Goal: Communication & Community: Answer question/provide support

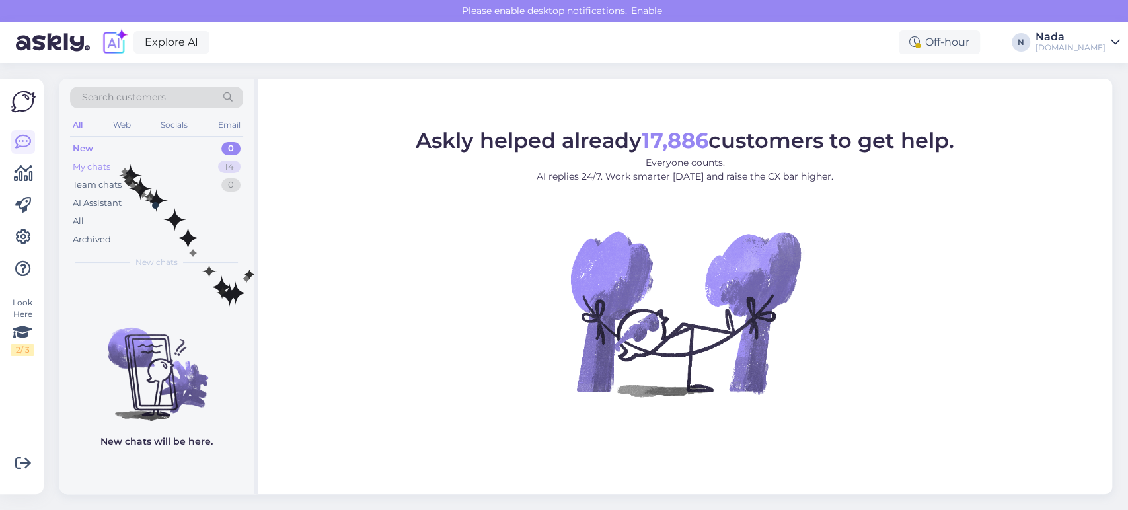
click at [122, 163] on div "My chats 14" at bounding box center [156, 167] width 173 height 18
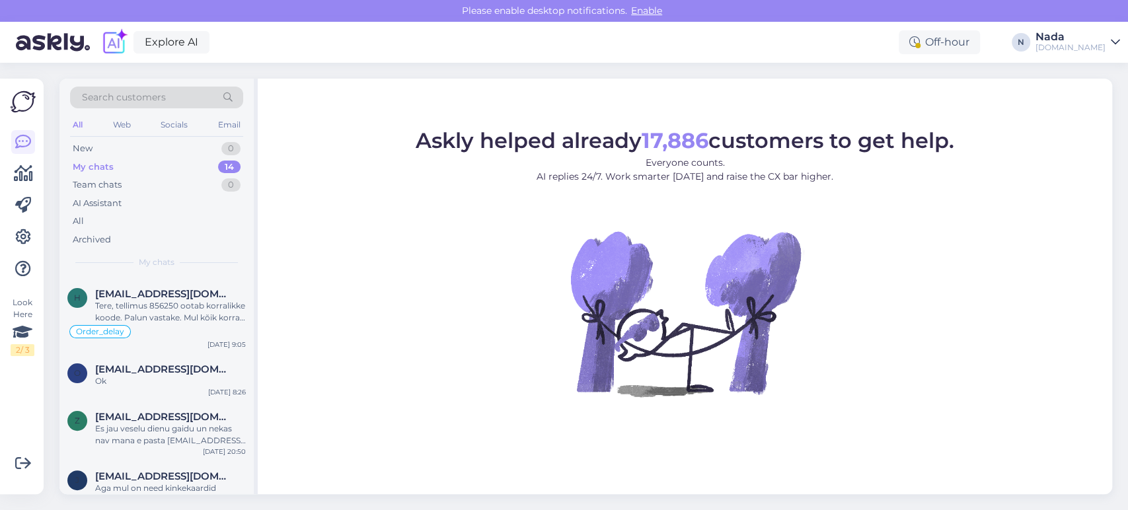
scroll to position [456, 0]
click at [236, 388] on div "[DATE] 8:26" at bounding box center [227, 393] width 38 height 10
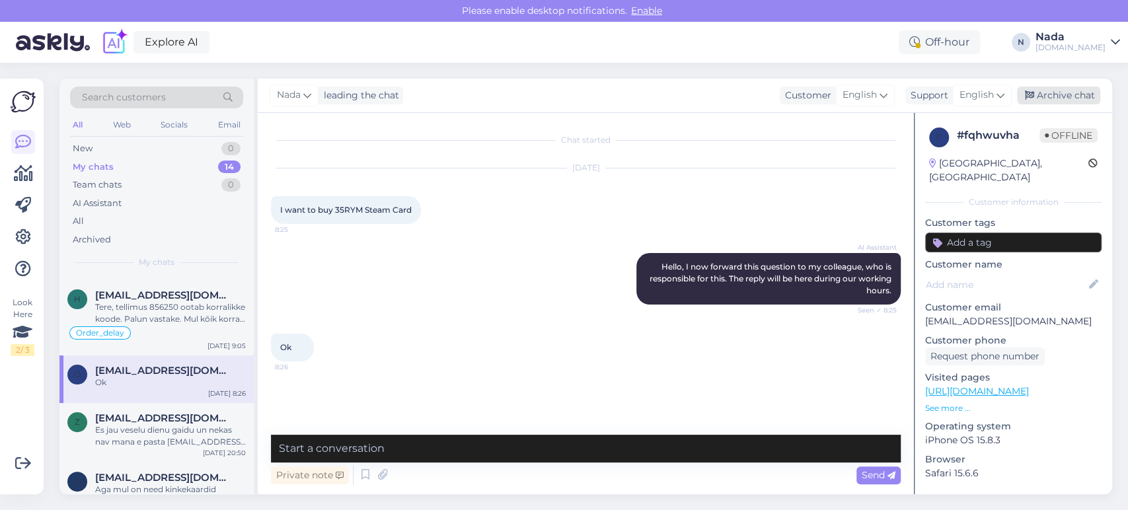
click at [1047, 93] on div "Archive chat" at bounding box center [1058, 96] width 83 height 18
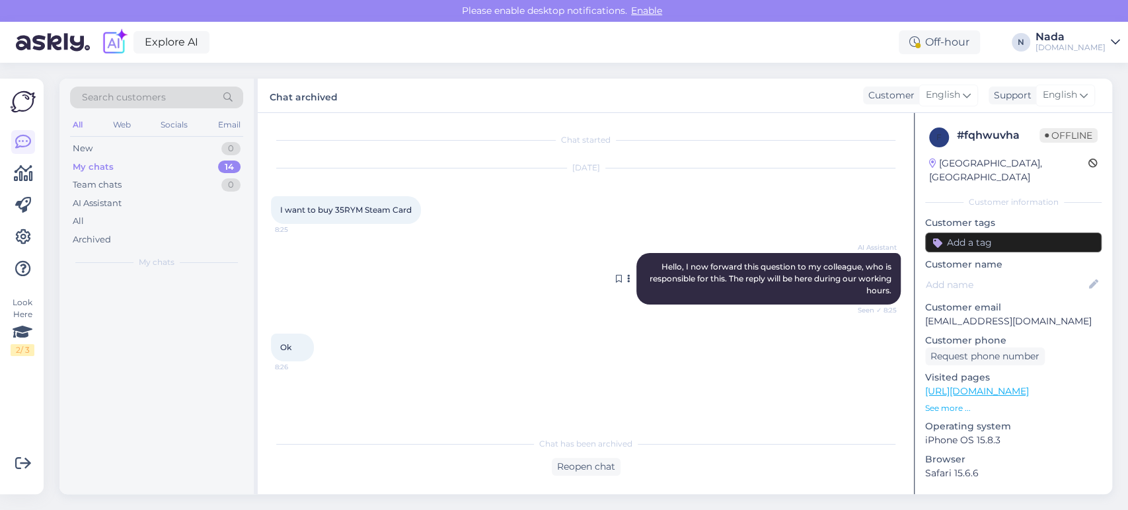
scroll to position [0, 0]
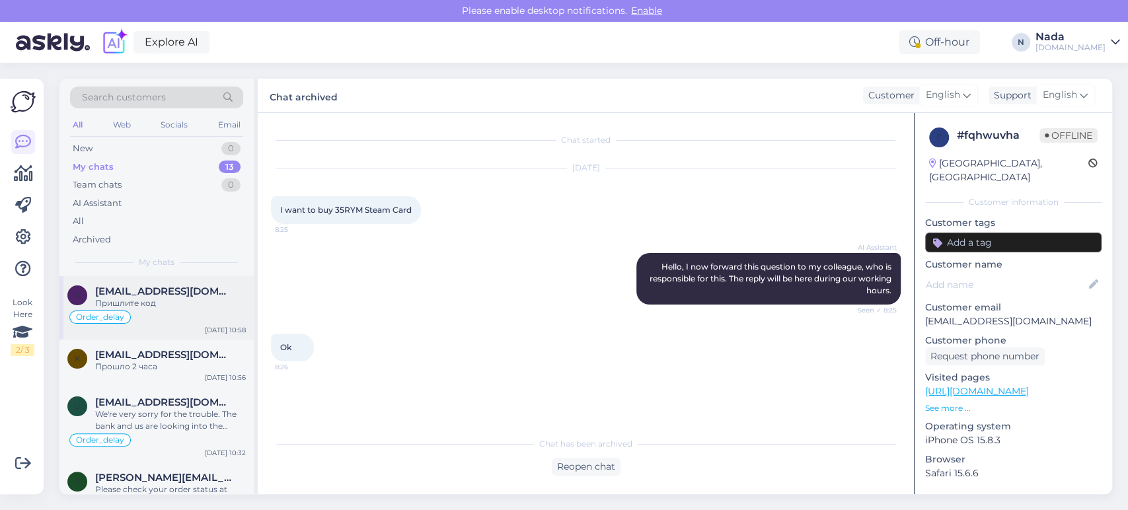
click at [194, 308] on div "k [EMAIL_ADDRESS][DOMAIN_NAME] Пришлите код Order_delay [DATE] 10:58" at bounding box center [156, 307] width 194 height 63
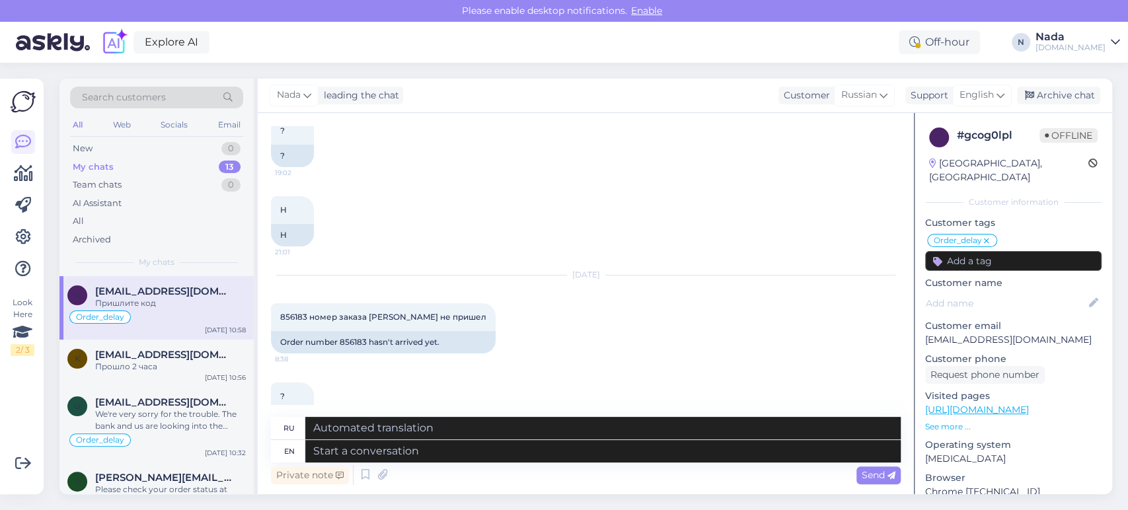
scroll to position [1191, 0]
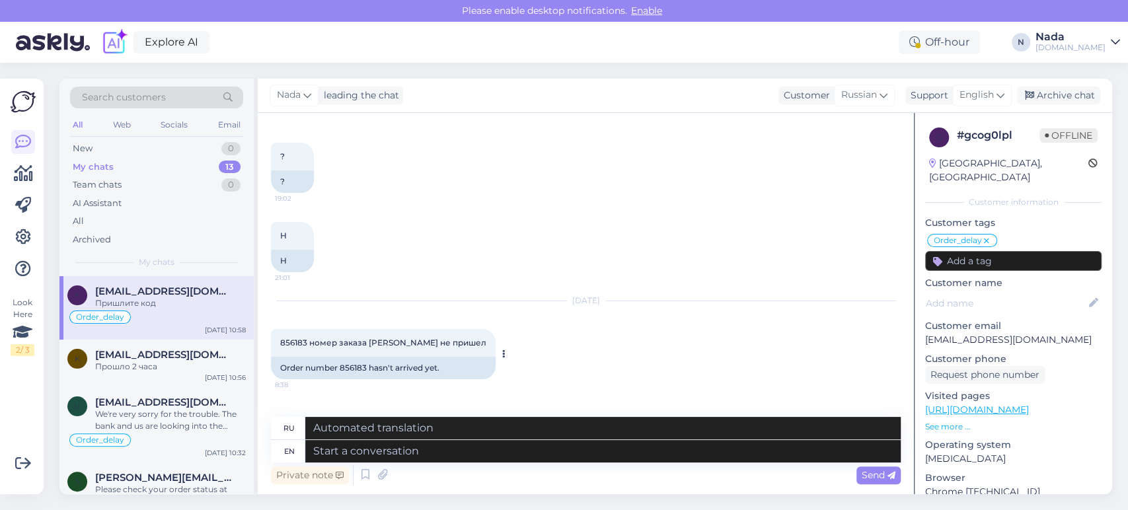
click at [343, 357] on div "Order number 856183 hasn't arrived yet." at bounding box center [383, 368] width 225 height 22
copy div "856183"
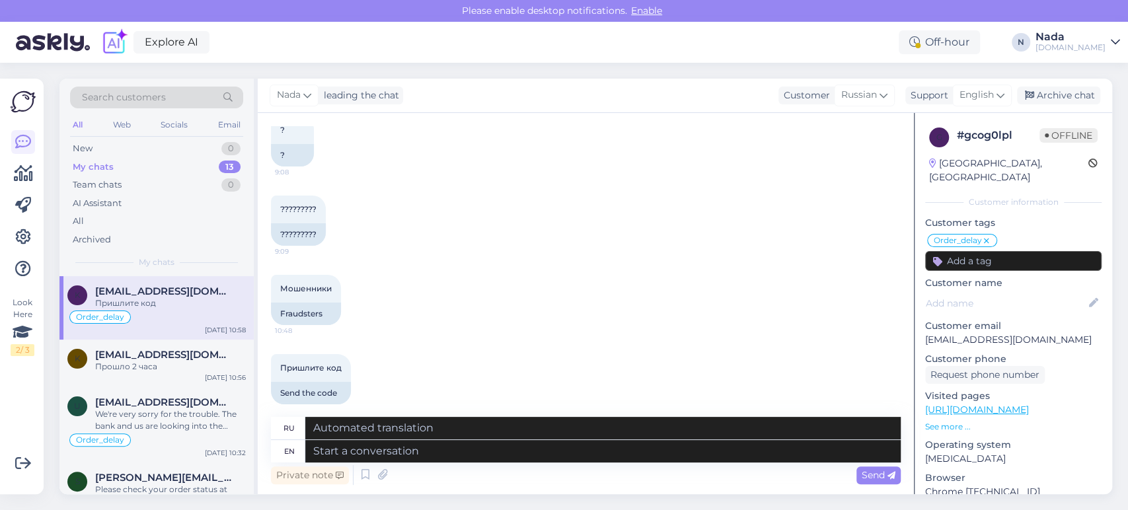
scroll to position [1485, 0]
click at [539, 449] on textarea at bounding box center [602, 451] width 595 height 22
paste textarea "Thank you for waiting and we are terribly sorry for this delay. Your order has …"
type textarea "Thank you for waiting and we are terribly sorry for this delay. Your order has …"
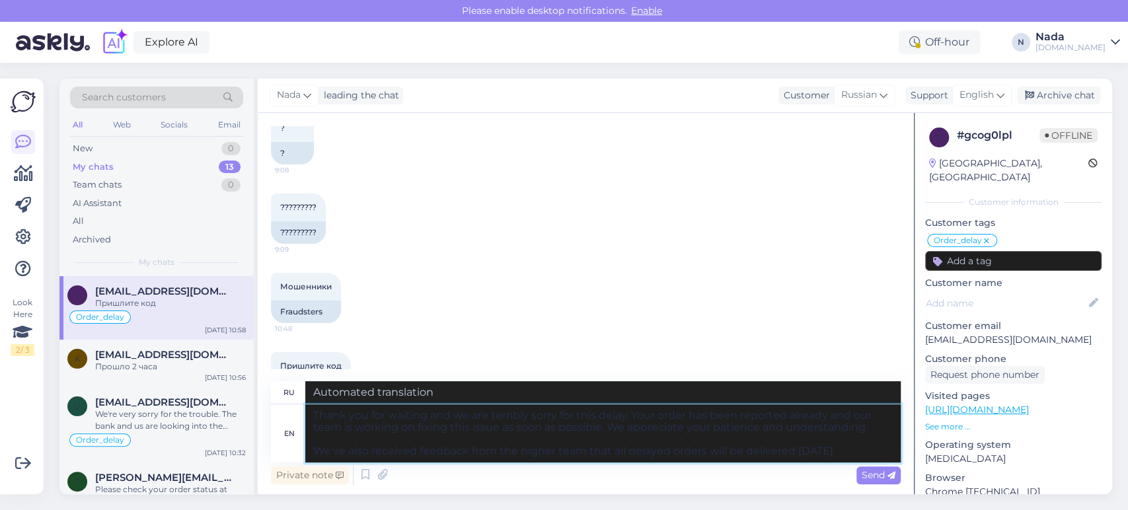
type textarea "Благодарим вас за ожидание и приносим извинения за задержку. Мы уже сообщили о …"
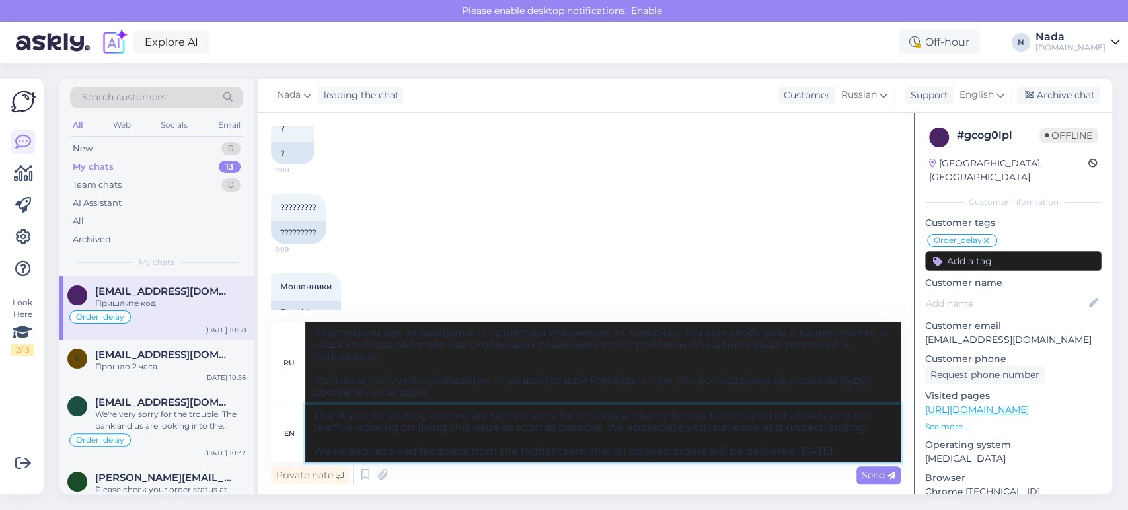
click at [532, 423] on textarea "Thank you for waiting and we are terribly sorry for this delay. Your order has …" at bounding box center [602, 433] width 595 height 58
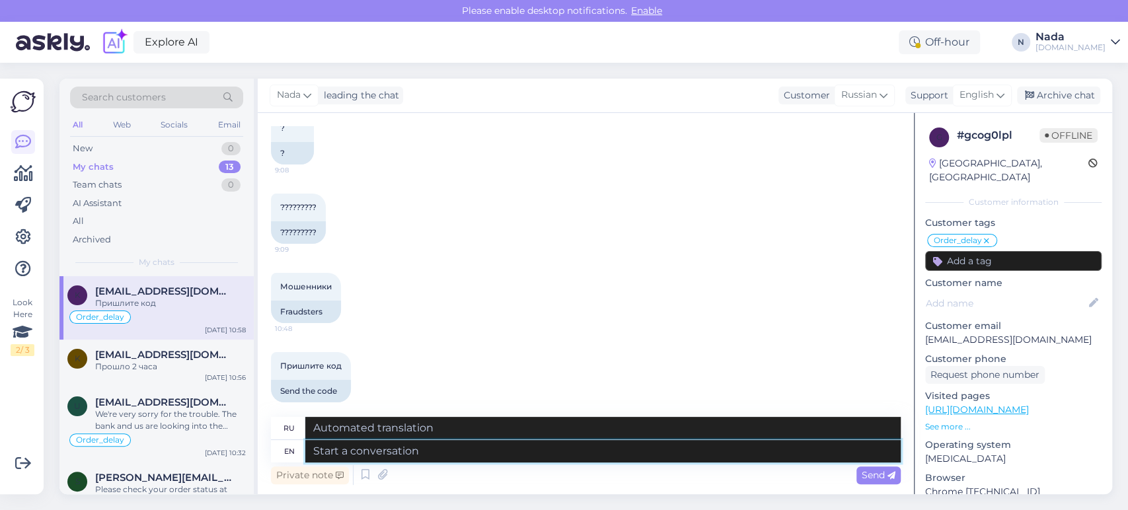
paste textarea "Thank you for waiting and we are terribly sorry for this delay. Your order has …"
type textarea "Thank you for waiting and we are terribly sorry for this delay. Your order has …"
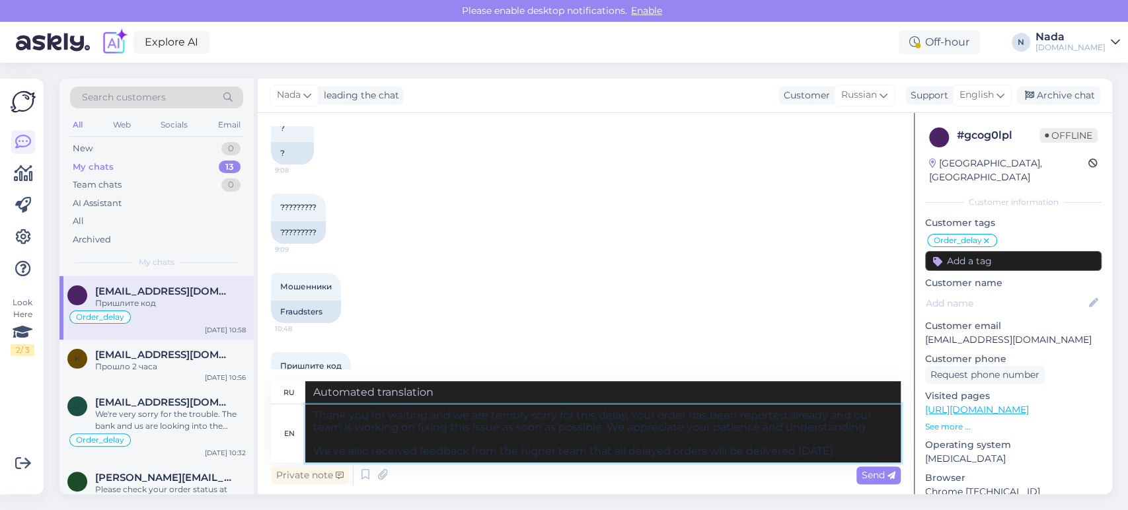
type textarea "Благодарим вас за ожидание и приносим извинения за задержку. Мы уже сообщили о …"
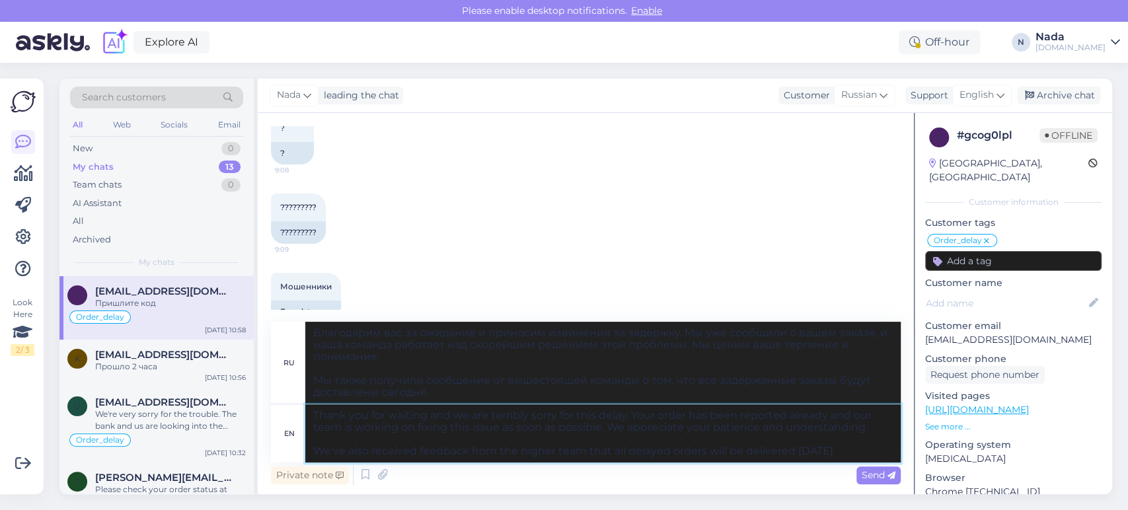
click at [450, 435] on textarea "Thank you for waiting and we are terribly sorry for this delay. Your order has …" at bounding box center [602, 433] width 595 height 58
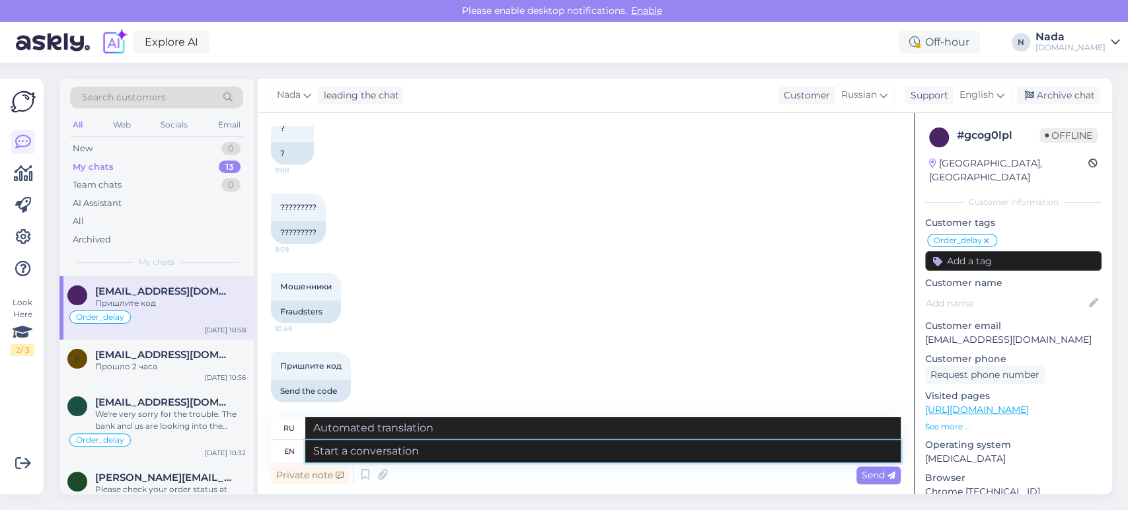
paste textarea "We are terribly sorry for this delay. Your order has been reported already and …"
type textarea "We are terribly sorry for this delay. Your order has been reported already and …"
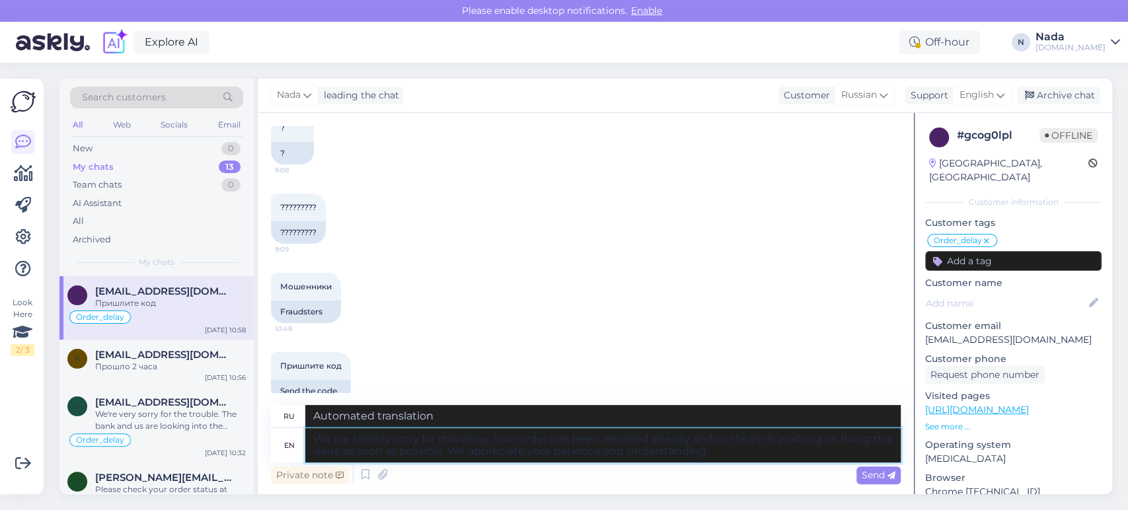
type textarea "Приносим извинения за задержку. Мы уже сообщили о вашем заказе, и наша команда …"
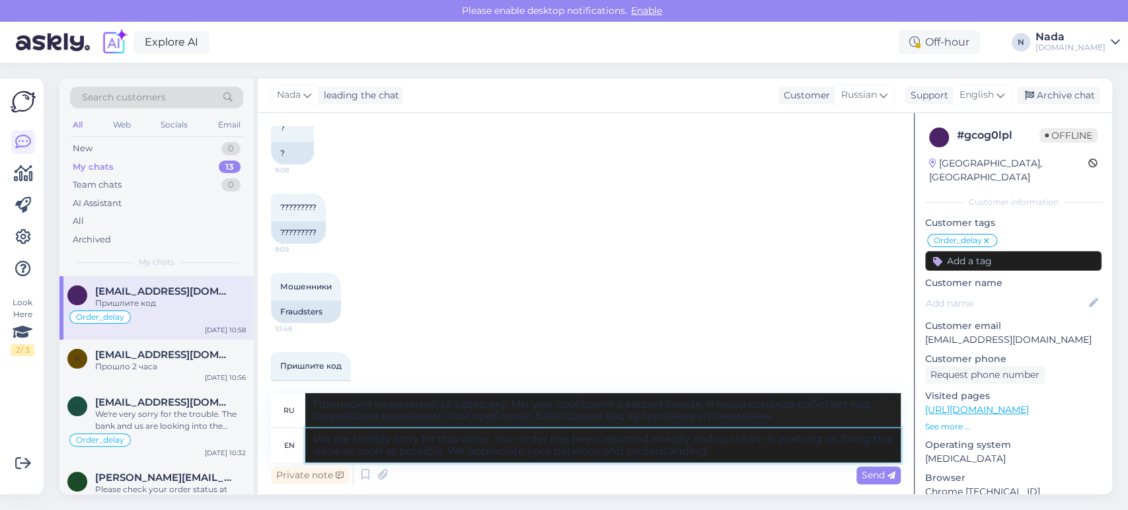
click at [467, 445] on textarea "We are terribly sorry for this delay. Your order has been reported already and …" at bounding box center [602, 445] width 595 height 34
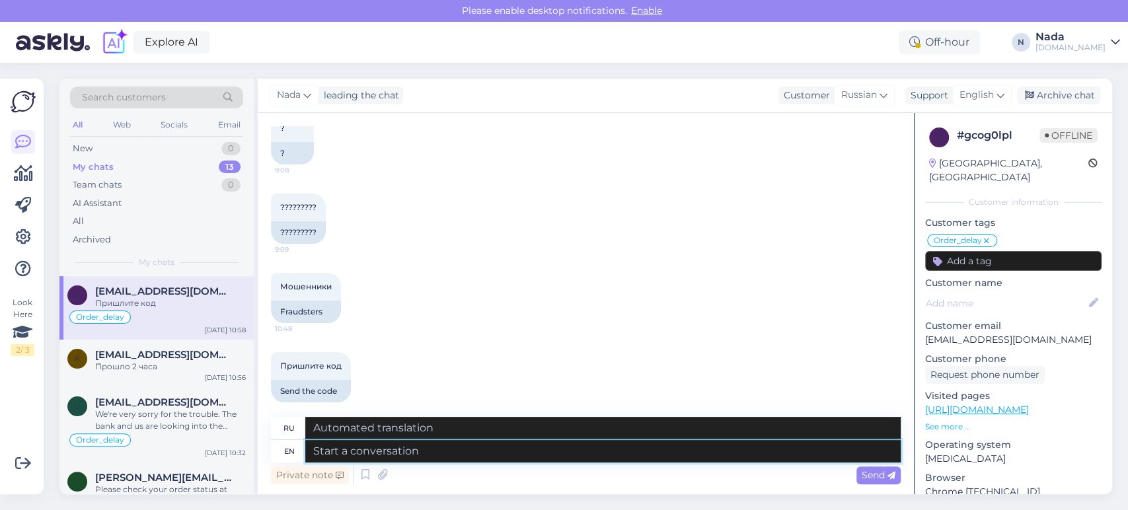
paste textarea "Hello there! Thank you for your patience. Your order is currently being fulfill…"
type textarea "Hello there! Thank you for your patience. Your order is currently being fulfill…"
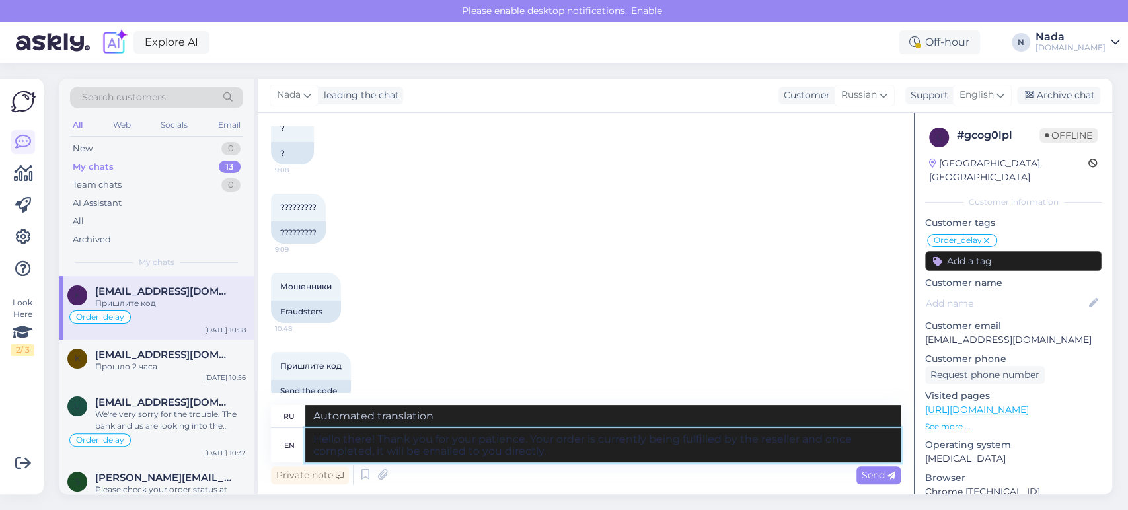
type textarea "Здравствуйте! Благодарим за терпение. Ваш заказ в настоящее время обрабатываетс…"
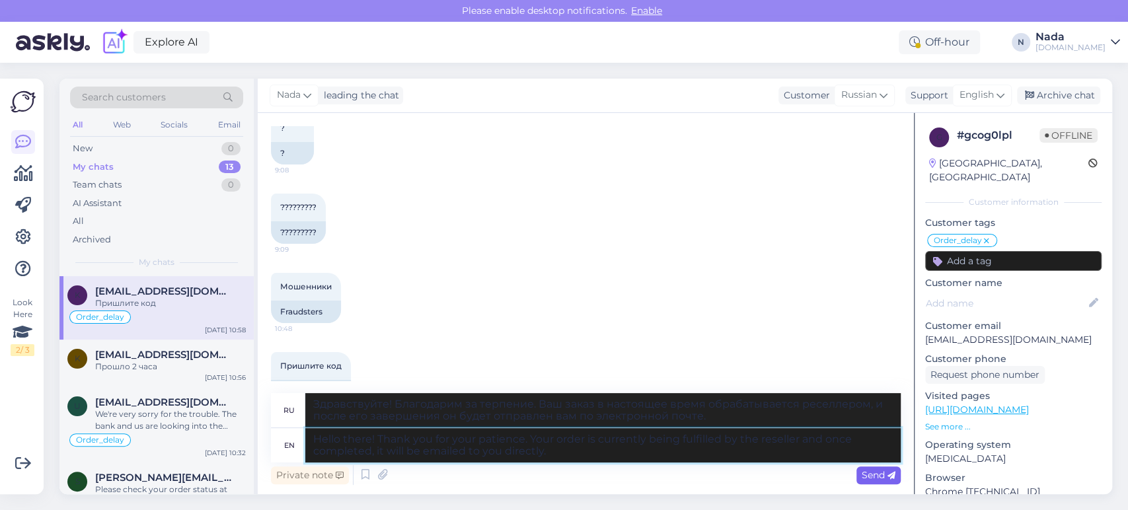
type textarea "Hello there! Thank you for your patience. Your order is currently being fulfill…"
click at [896, 475] on div "Send" at bounding box center [878, 475] width 44 height 18
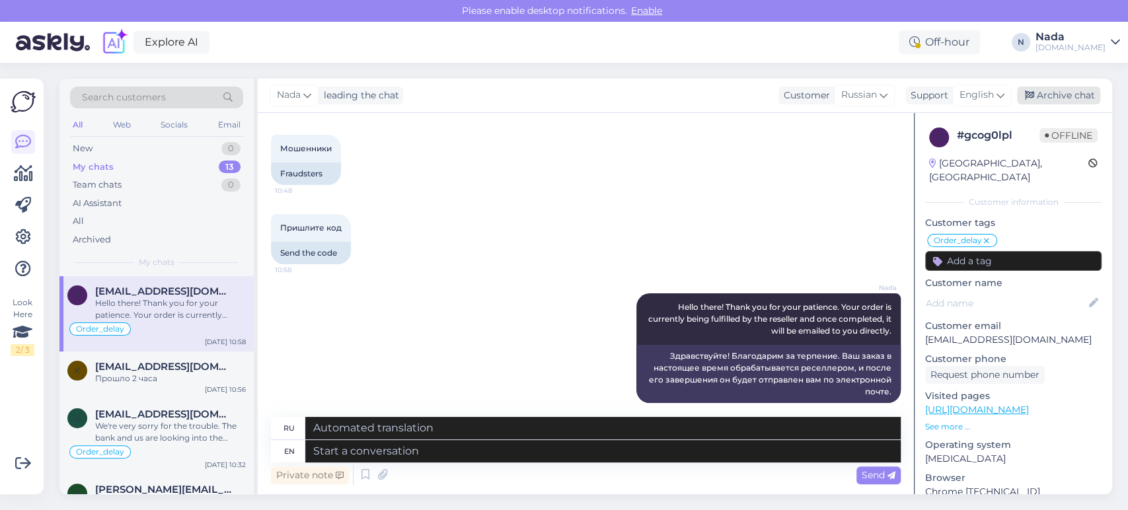
click at [1054, 97] on div "Archive chat" at bounding box center [1058, 96] width 83 height 18
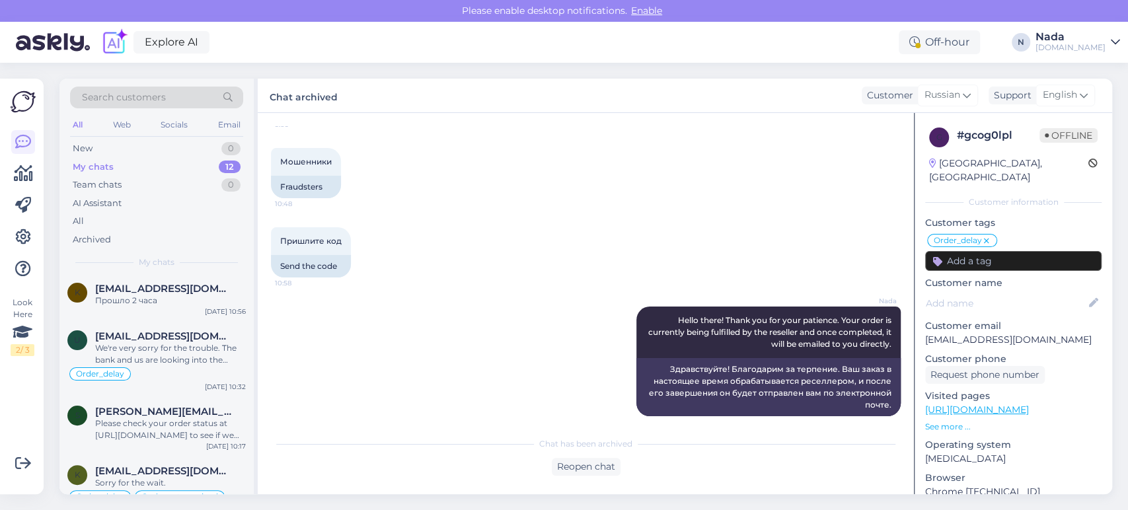
scroll to position [0, 0]
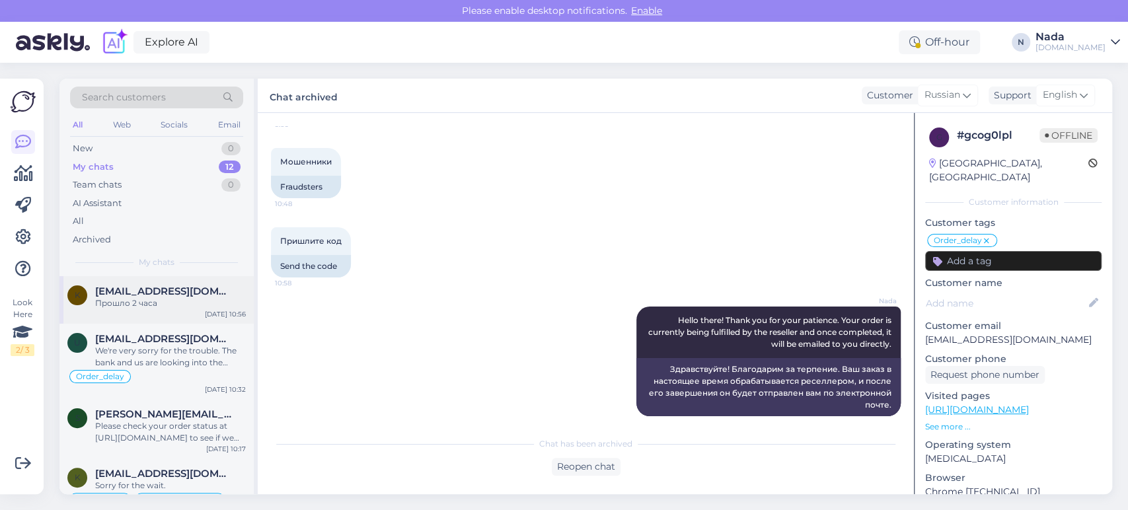
click at [193, 308] on div "Прошло 2 часа" at bounding box center [170, 303] width 151 height 12
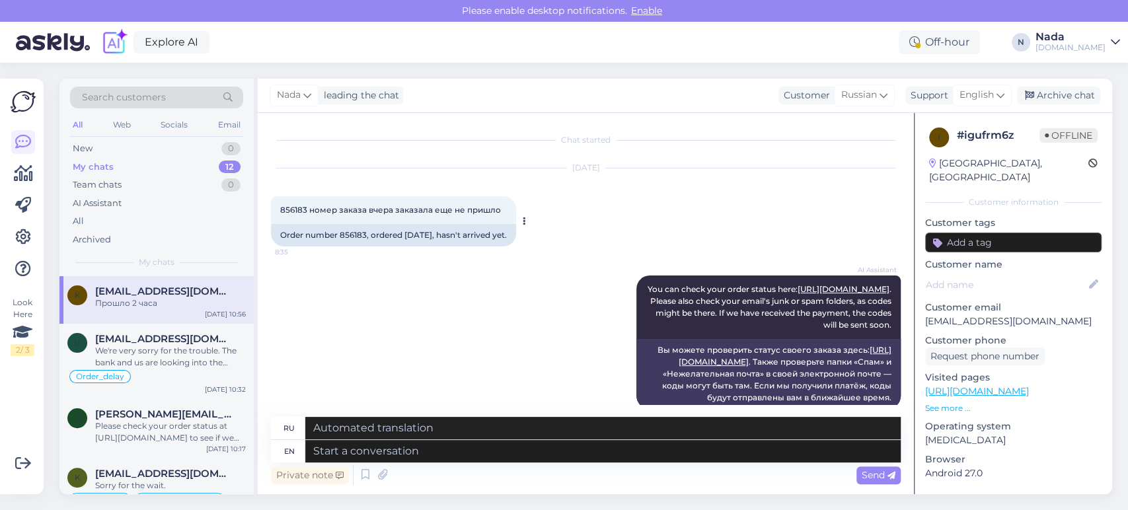
click at [357, 232] on div "Order number 856183, ordered [DATE], hasn't arrived yet." at bounding box center [393, 235] width 245 height 22
copy div "856183"
click at [443, 459] on textarea at bounding box center [602, 451] width 595 height 22
paste textarea "Hello there! Thank you for your patience. Your order is currently being fulfill…"
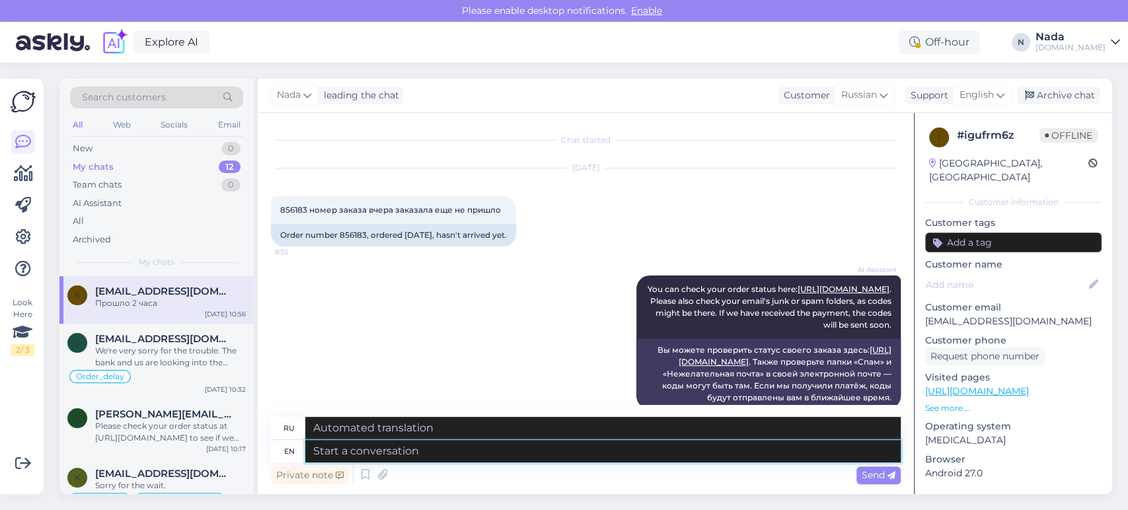
type textarea "Hello there! Thank you for your patience. Your order is currently being fulfill…"
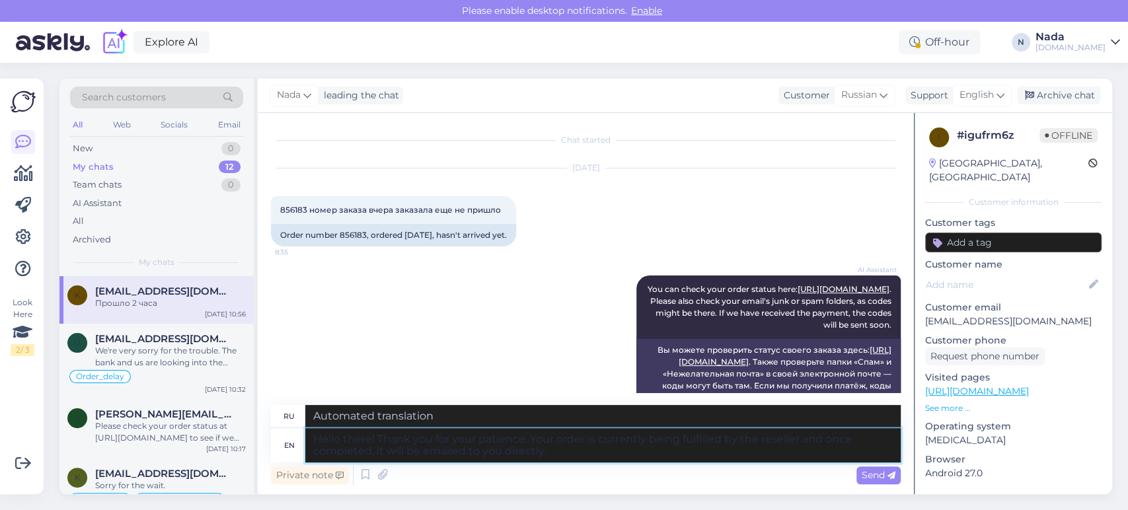
type textarea "Здравствуйте! Благодарим за терпение. Ваш заказ в настоящее время обрабатываетс…"
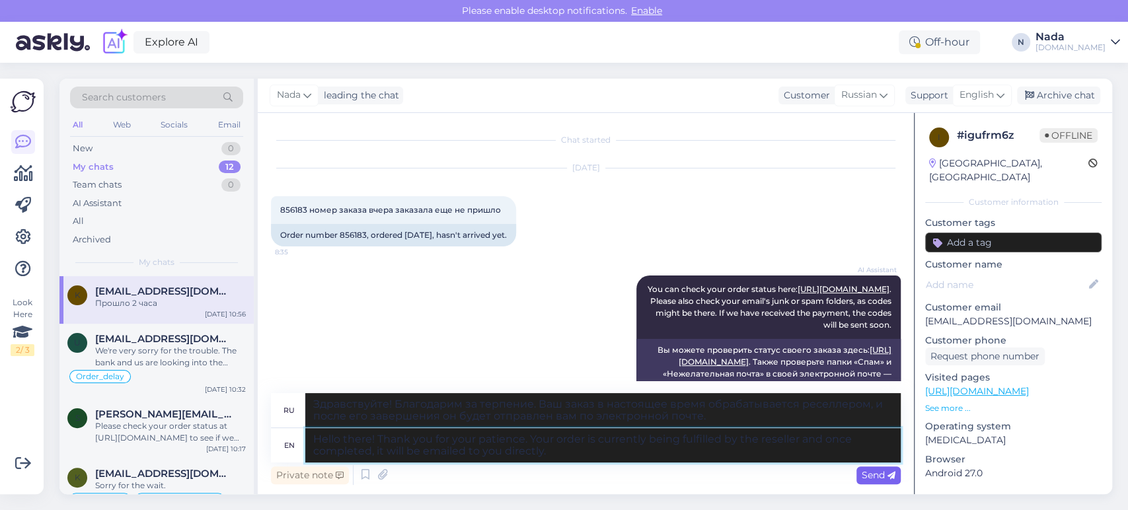
type textarea "Hello there! Thank you for your patience. Your order is currently being fulfill…"
click at [864, 468] on div "Send" at bounding box center [878, 475] width 44 height 18
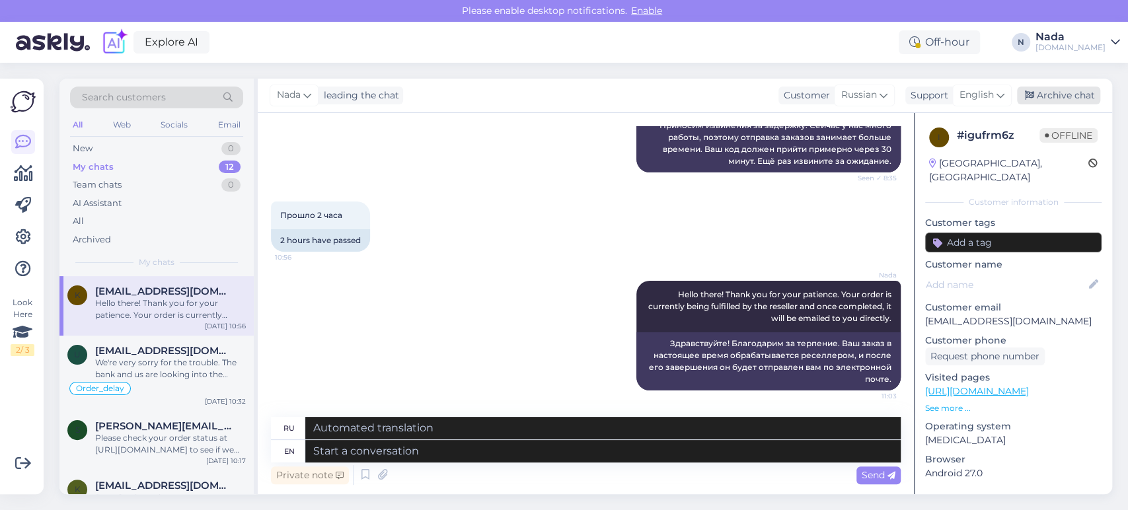
click at [1044, 94] on div "Archive chat" at bounding box center [1058, 96] width 83 height 18
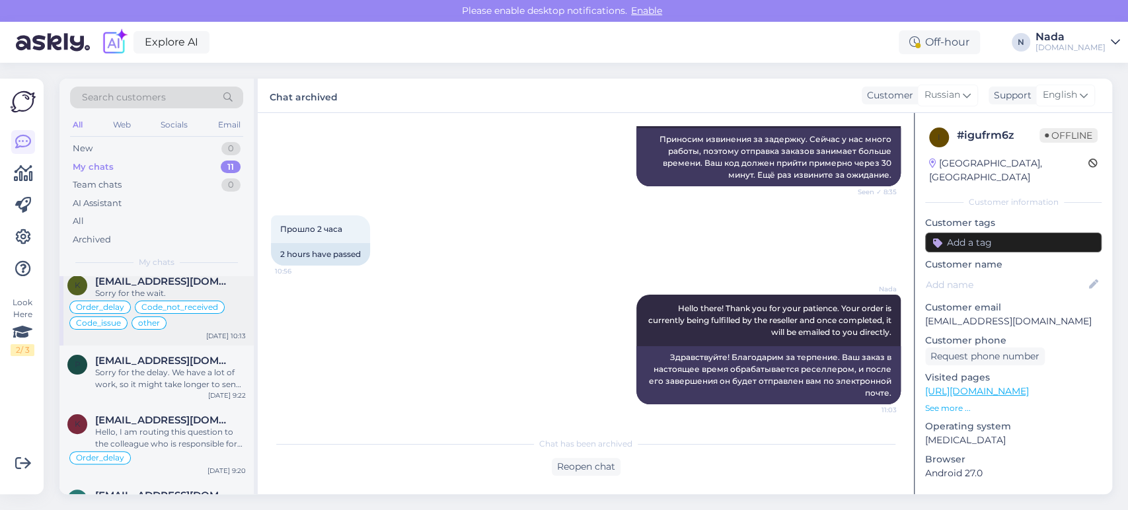
scroll to position [0, 0]
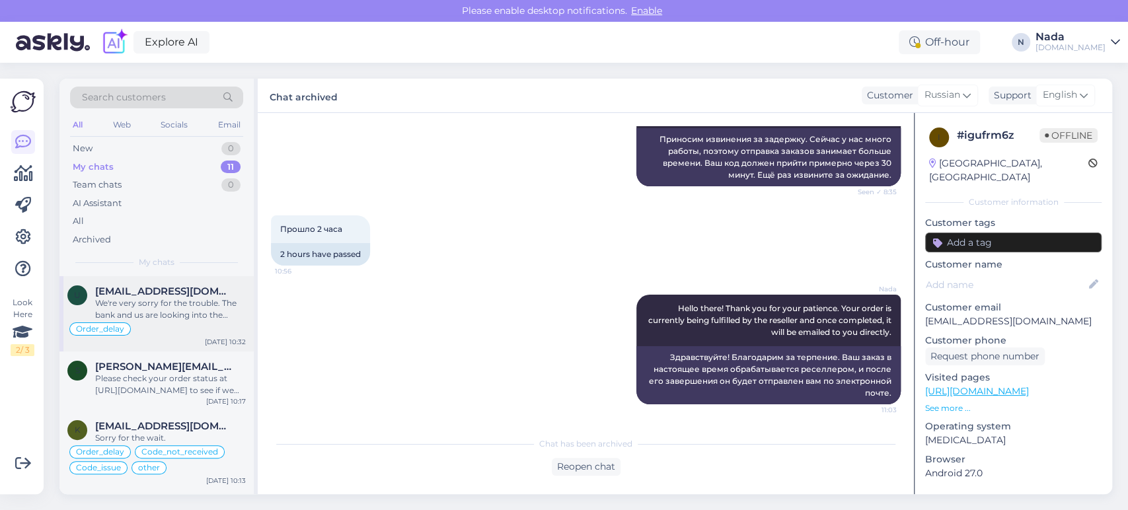
click at [172, 318] on div "We're very sorry for the trouble. The bank and us are looking into the purchase…" at bounding box center [170, 309] width 151 height 24
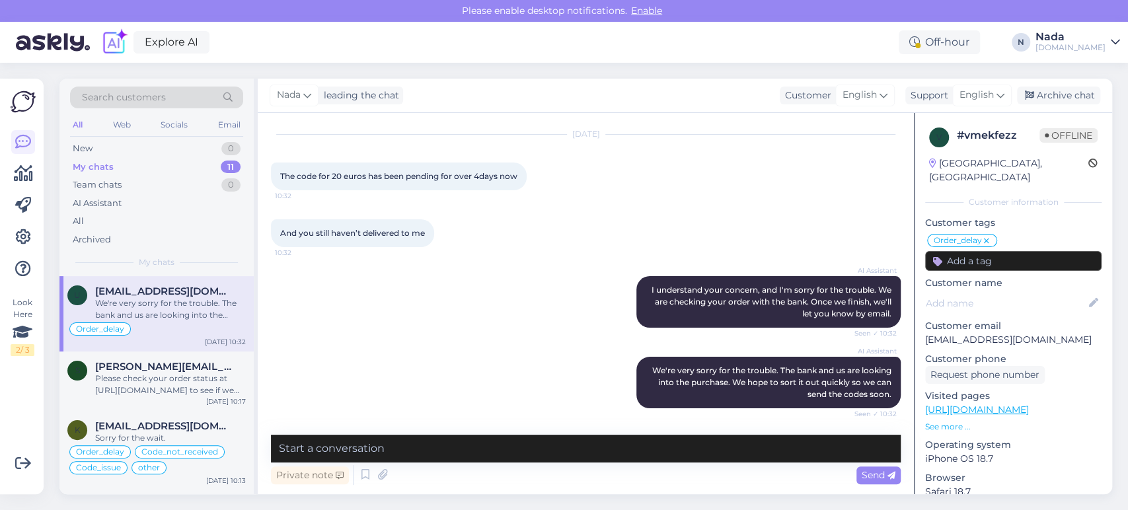
scroll to position [4559, 0]
click at [489, 449] on textarea at bounding box center [586, 449] width 630 height 28
type textarea "Please provide us with the order number"
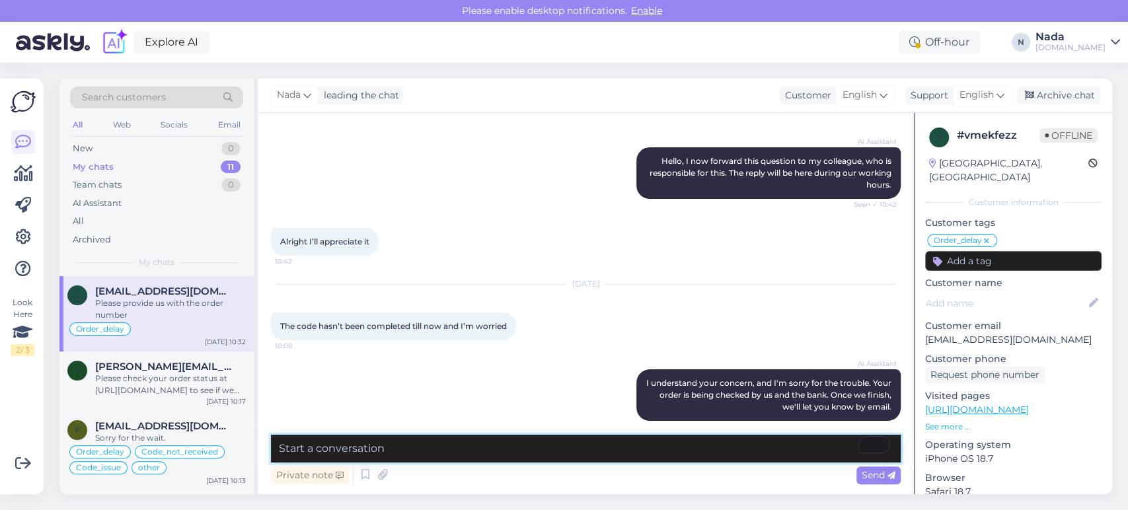
scroll to position [3882, 0]
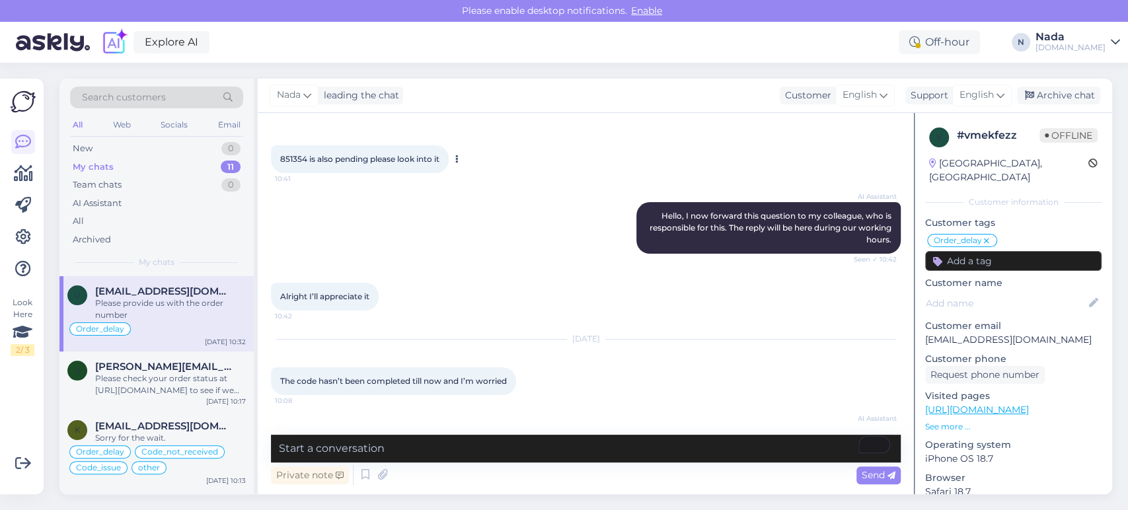
click at [293, 164] on span "851354 is also pending please look into it" at bounding box center [359, 159] width 159 height 10
click at [295, 164] on span "851354 is also pending please look into it" at bounding box center [359, 159] width 159 height 10
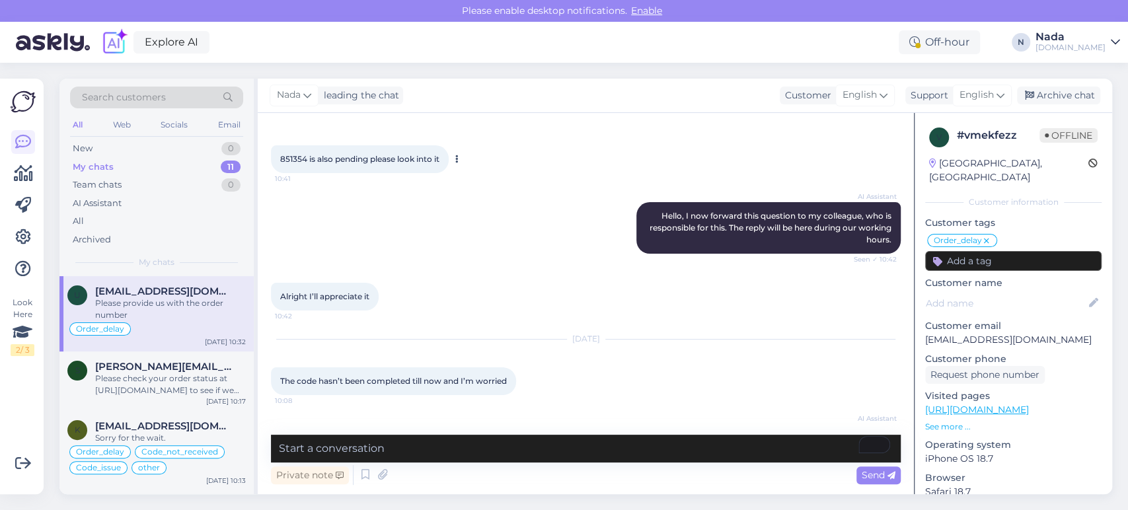
click at [285, 164] on span "851354 is also pending please look into it" at bounding box center [359, 159] width 159 height 10
drag, startPoint x: 281, startPoint y: 170, endPoint x: 300, endPoint y: 169, distance: 19.2
click at [300, 164] on span "851354 is also pending please look into it" at bounding box center [359, 159] width 159 height 10
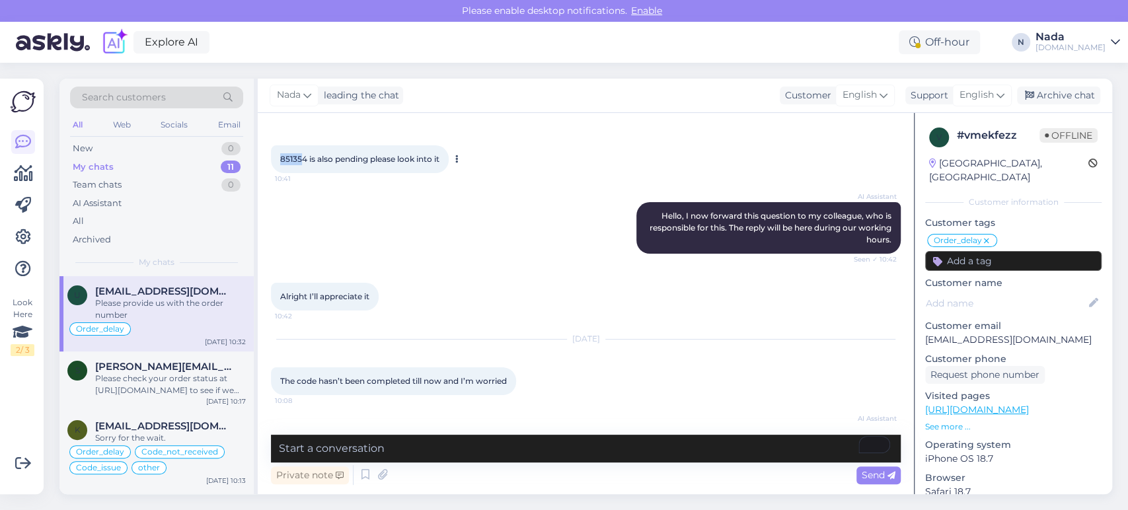
click at [300, 164] on span "851354 is also pending please look into it" at bounding box center [359, 159] width 159 height 10
drag, startPoint x: 305, startPoint y: 170, endPoint x: 277, endPoint y: 172, distance: 28.5
click at [277, 172] on div "851354 is also pending please look into it 10:41" at bounding box center [360, 159] width 178 height 28
copy span "851354"
click at [480, 460] on textarea "To enrich screen reader interactions, please activate Accessibility in Grammarl…" at bounding box center [586, 449] width 630 height 28
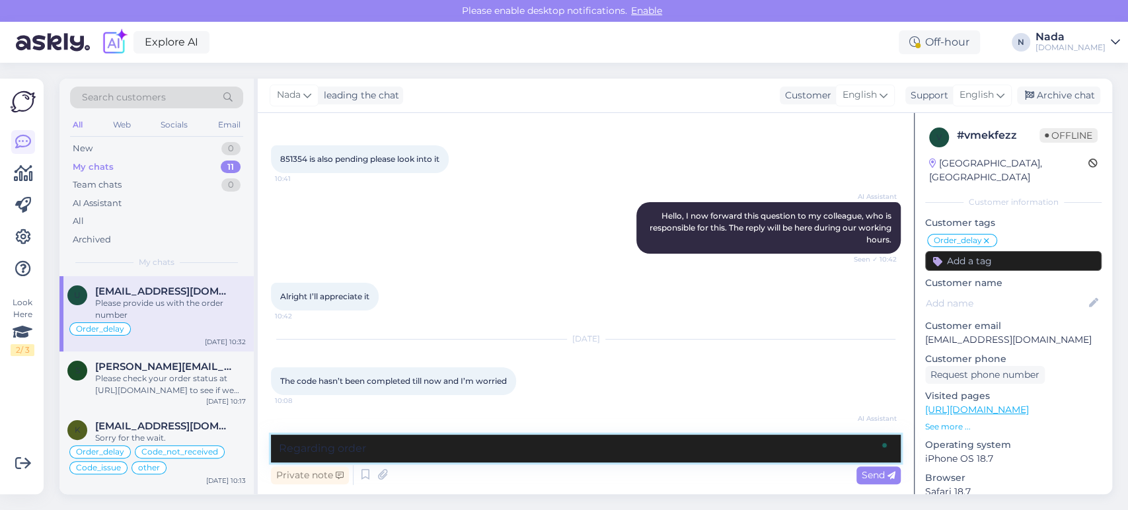
paste textarea "851354"
type textarea "Regarding order 851354, we still hven't received the payment for it yet"
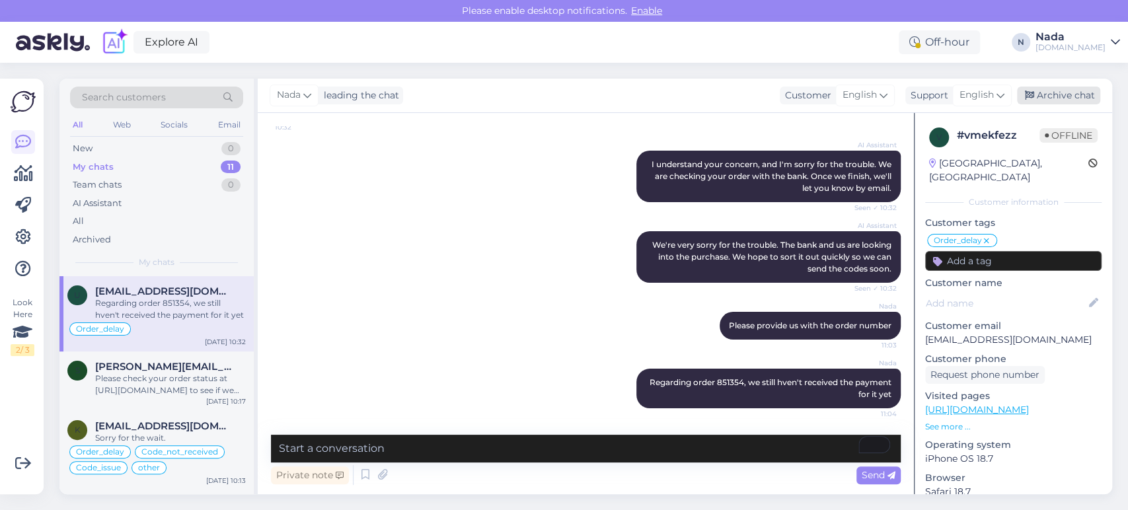
click at [1046, 100] on div "Archive chat" at bounding box center [1058, 96] width 83 height 18
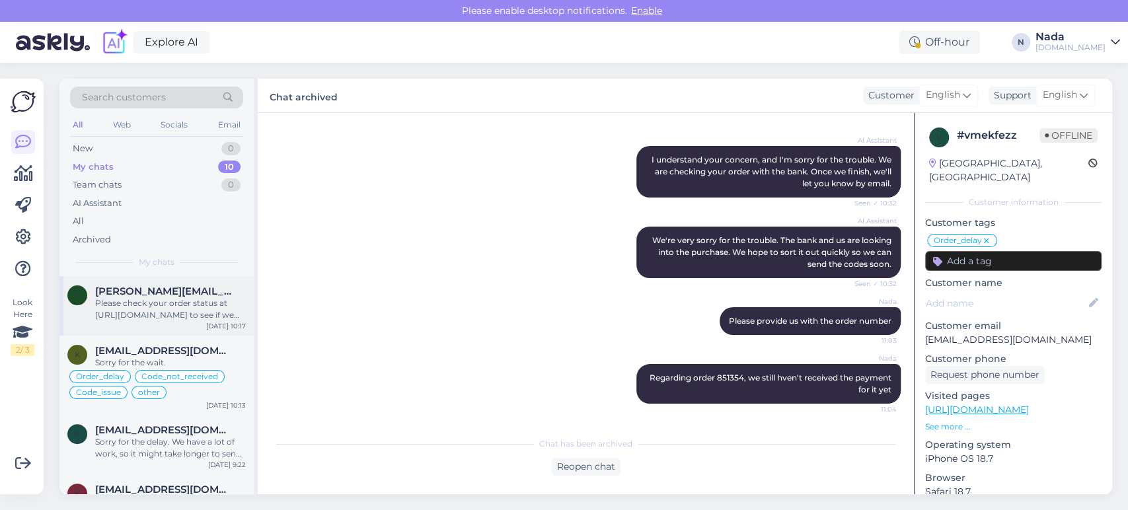
click at [160, 304] on div "Please check your order status at [URL][DOMAIN_NAME] to see if we got your paym…" at bounding box center [170, 309] width 151 height 24
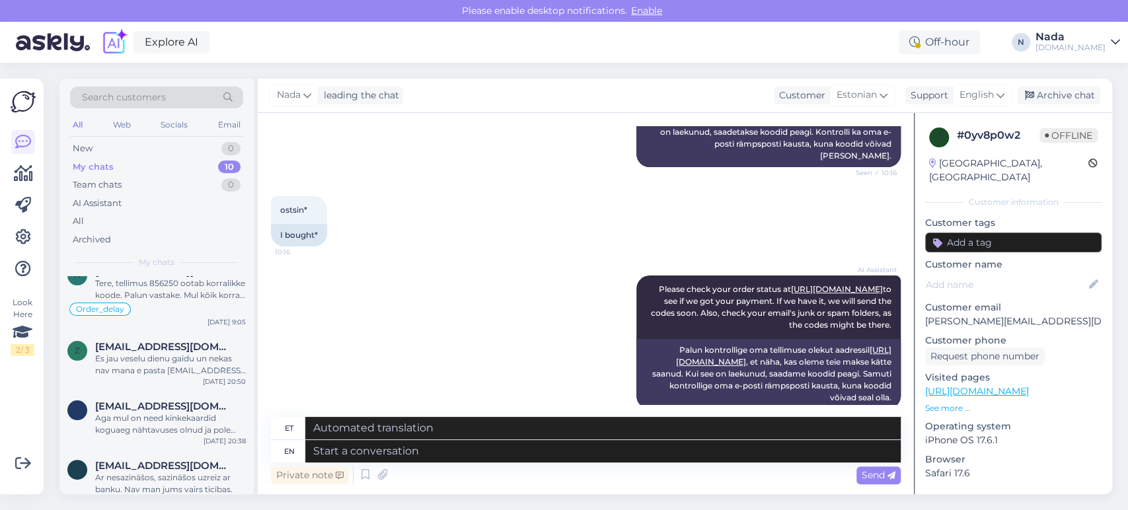
scroll to position [550, 0]
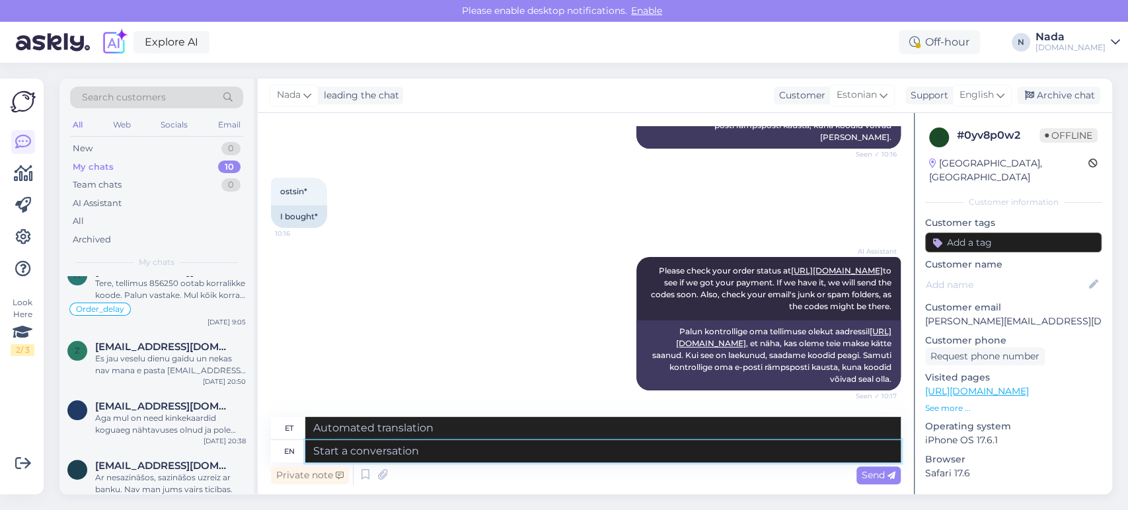
click at [474, 457] on textarea at bounding box center [602, 451] width 595 height 22
paste textarea "Please share with us your order number if you still haven't received it."
type textarea "Please share with us your order number if you still haven't received it."
type textarea "Palun jagage meiega oma tellimuse numbrit, kui te pole seda ikka veel kätte saa…"
type textarea "Please share with us your order number if you still haven't received it."
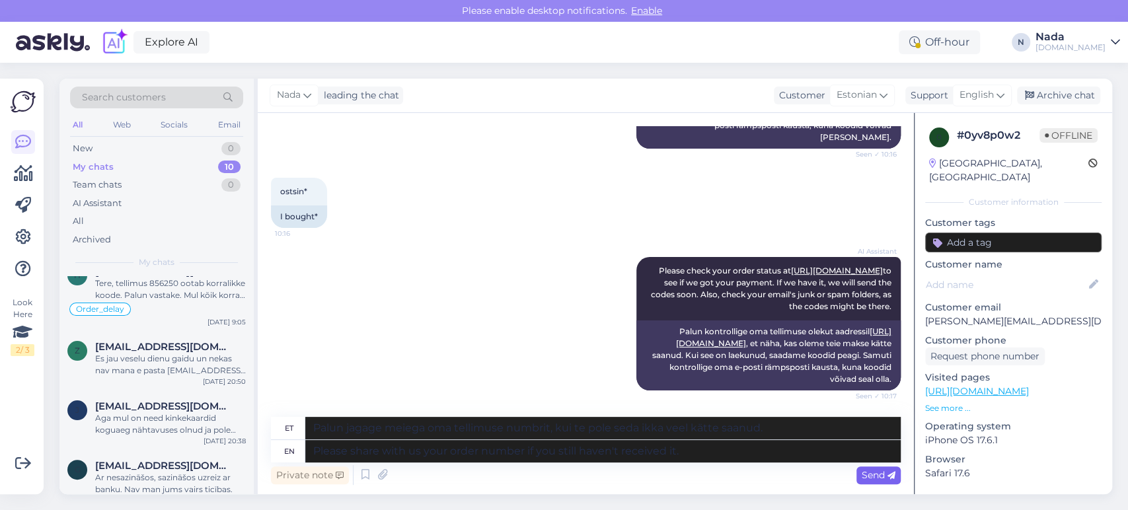
click at [877, 479] on span "Send" at bounding box center [878, 475] width 34 height 12
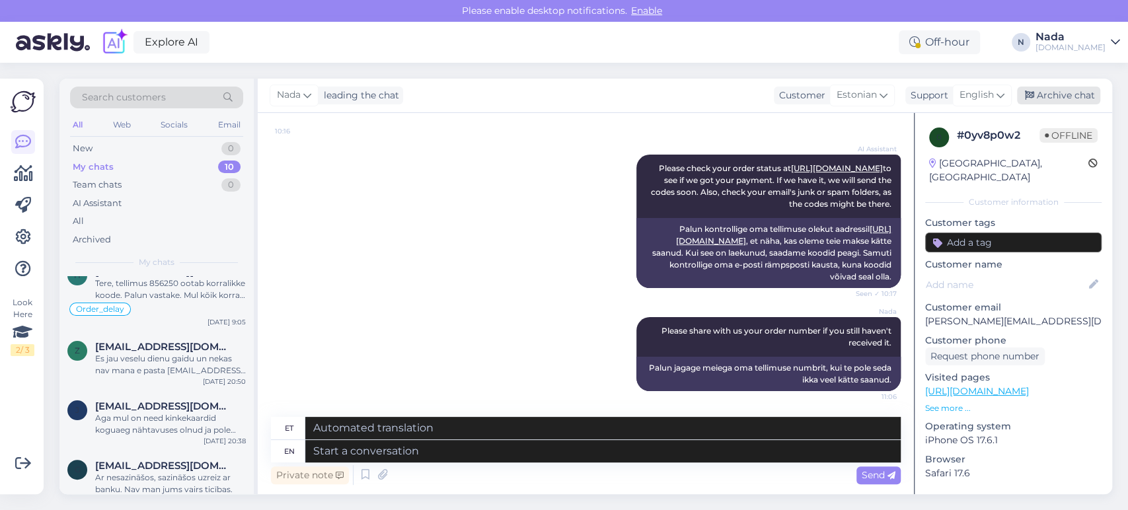
click at [1073, 89] on div "Archive chat" at bounding box center [1058, 96] width 83 height 18
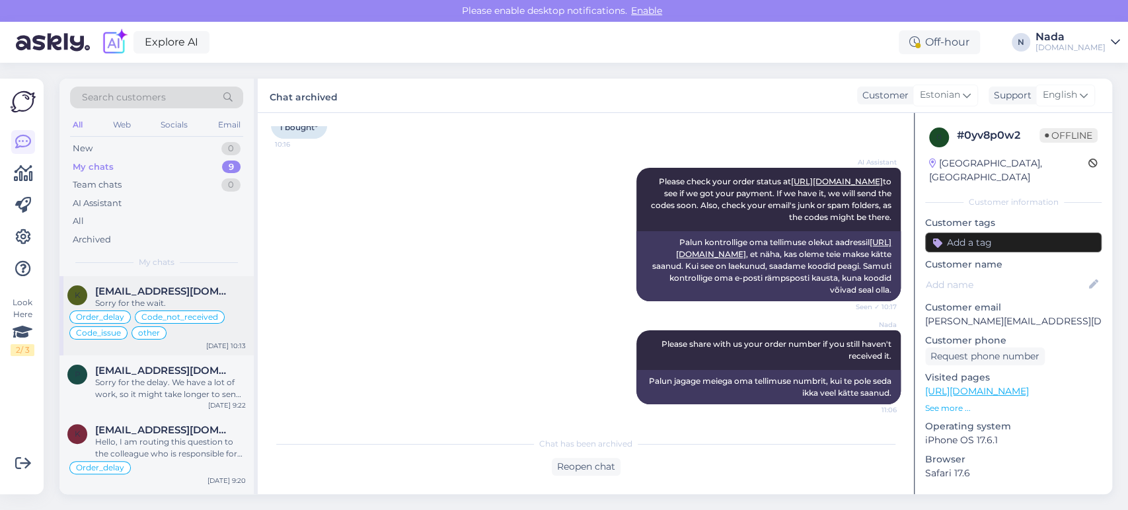
click at [193, 298] on div "Sorry for the wait." at bounding box center [170, 303] width 151 height 12
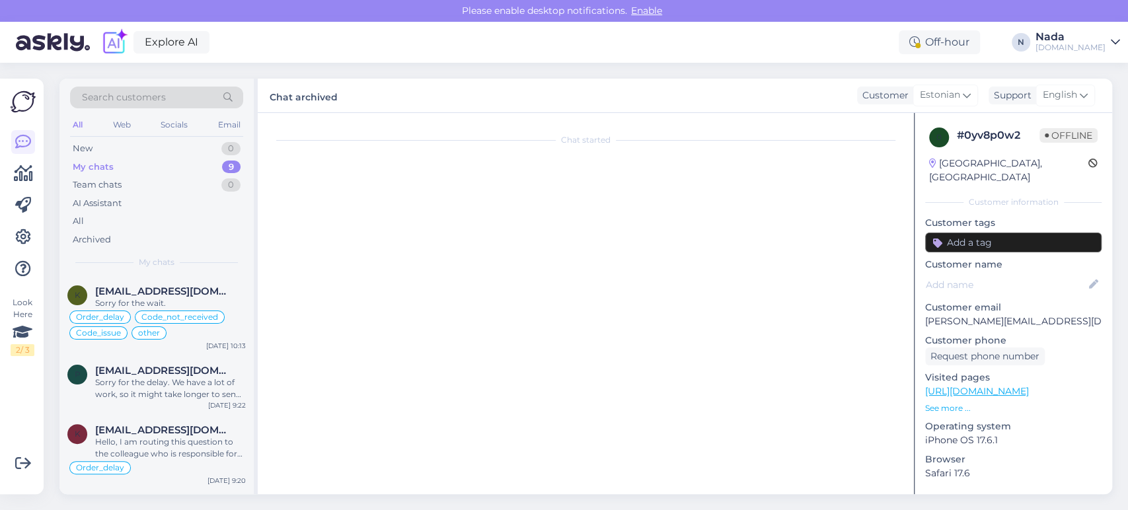
scroll to position [10299, 0]
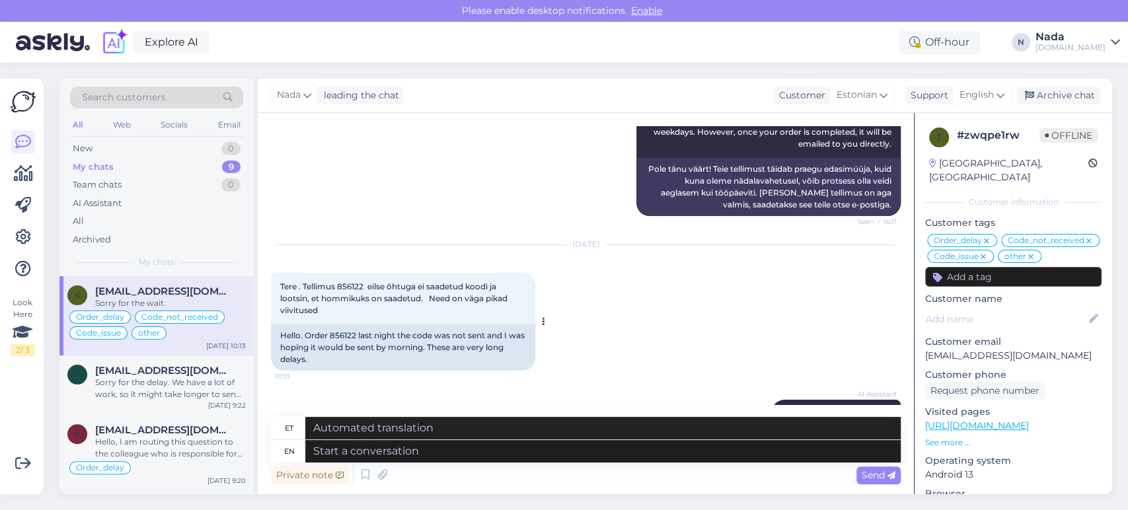
click at [342, 324] on div "Hello. Order 856122 last night the code was not sent and I was hoping it would …" at bounding box center [403, 347] width 264 height 46
copy div "856122"
click at [533, 454] on textarea at bounding box center [602, 451] width 595 height 22
paste textarea "Hello there! Thank you for your patience. Your order is currently being fulfill…"
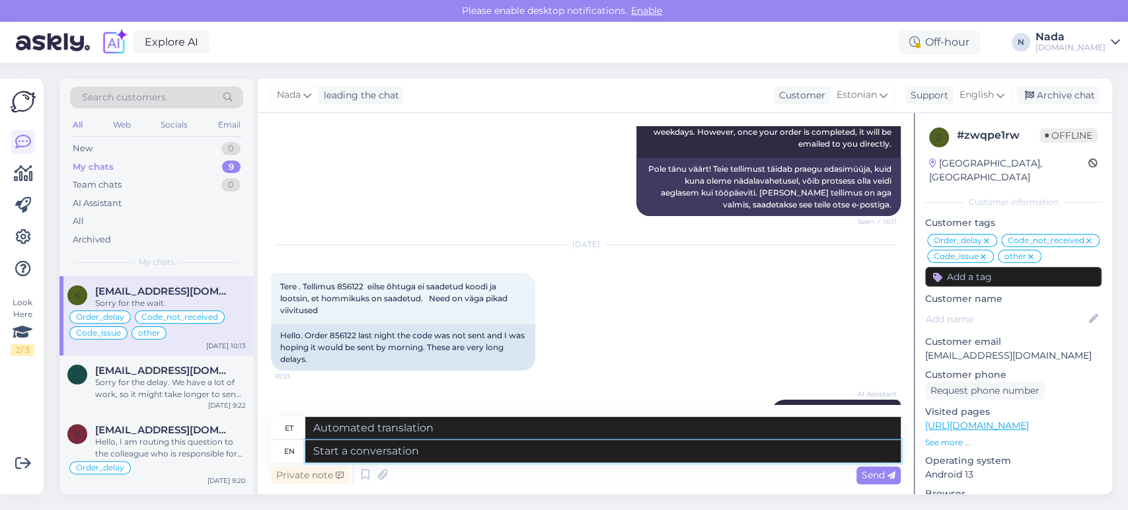
type textarea "Hello there! Thank you for your patience. Your order is currently being fulfill…"
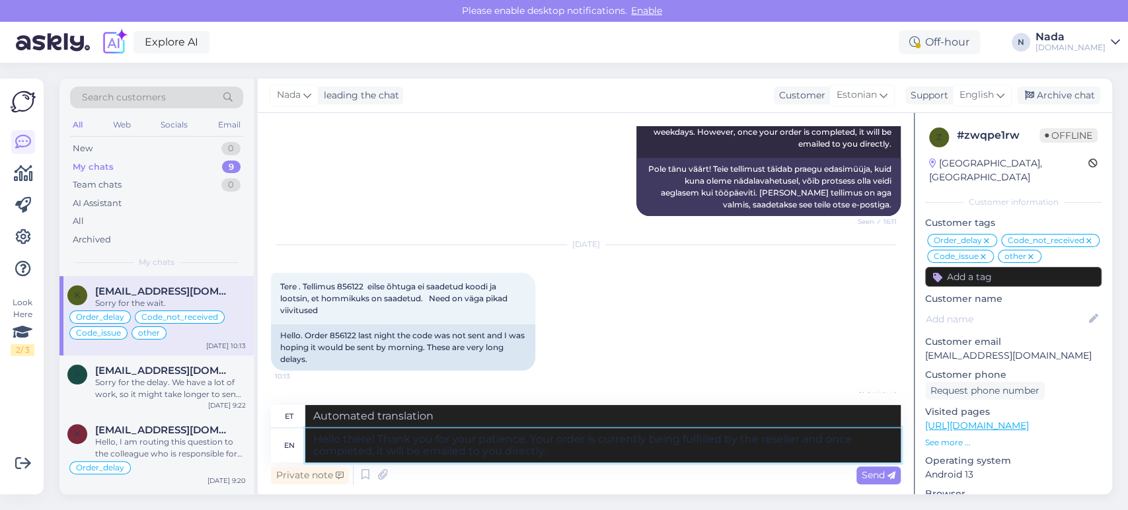
type textarea "Tere! Täname teid kannatlikkuse eest. Edasimüüja täidab teie tellimust [PERSON_…"
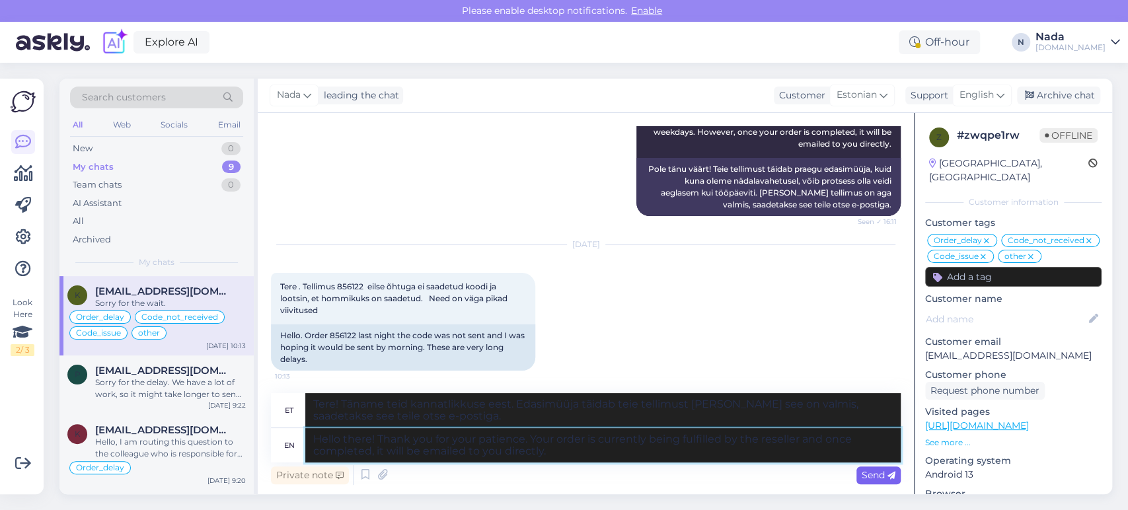
type textarea "Hello there! Thank you for your patience. Your order is currently being fulfill…"
click at [877, 473] on span "Send" at bounding box center [878, 475] width 34 height 12
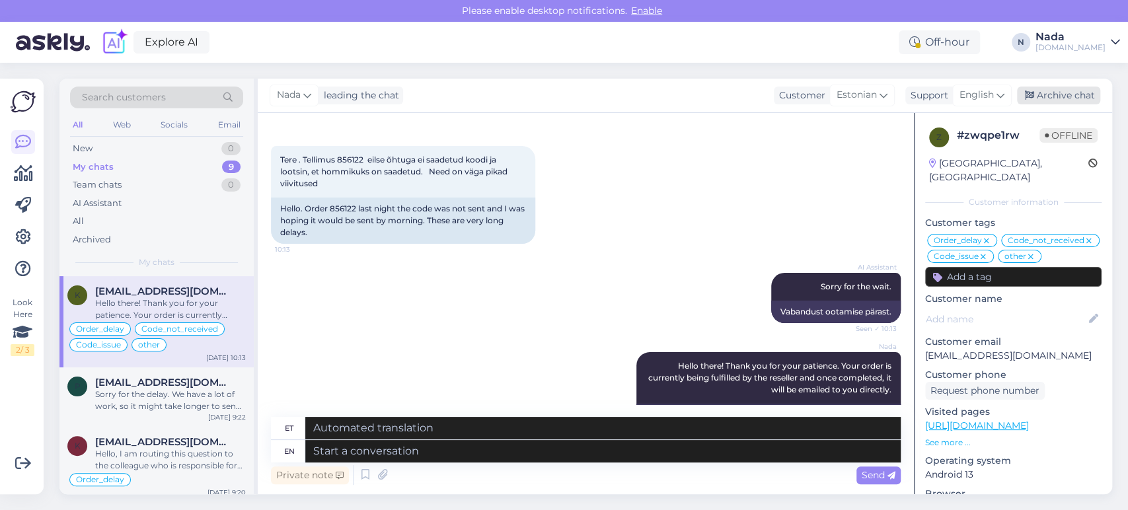
click at [1074, 93] on div "Archive chat" at bounding box center [1058, 96] width 83 height 18
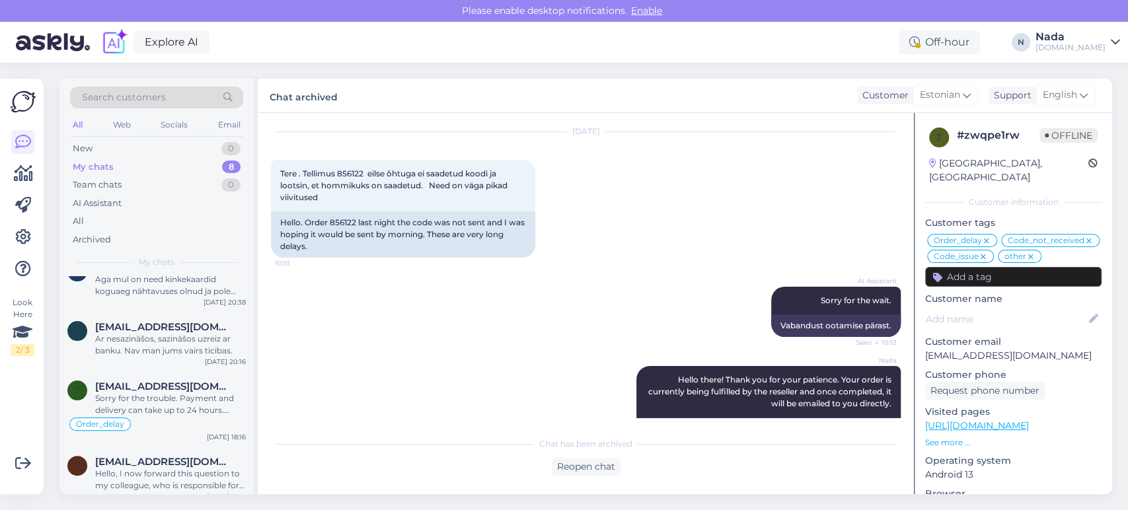
scroll to position [0, 0]
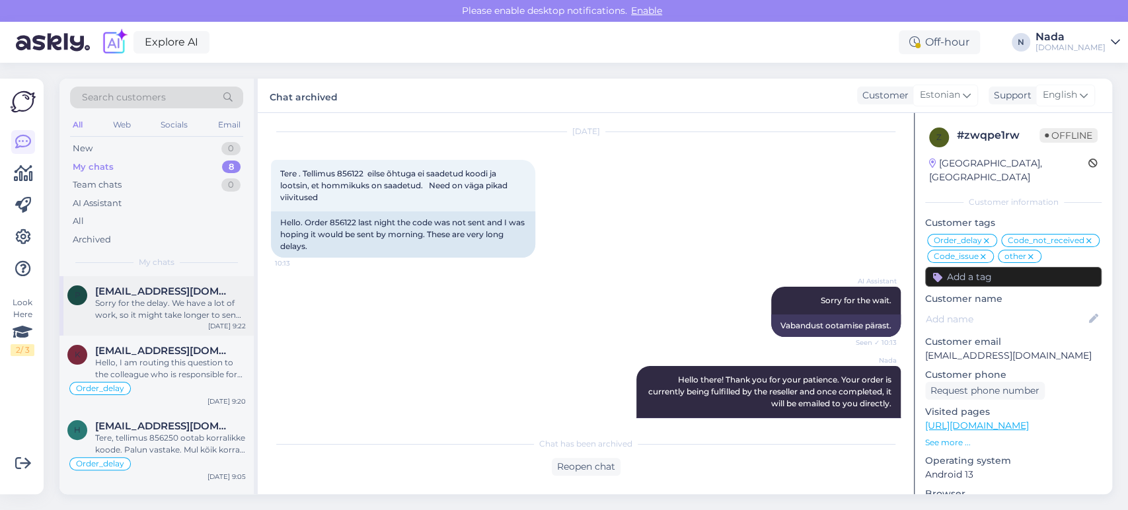
click at [188, 305] on div "Sorry for the delay. We have a lot of work, so it might take longer to send ord…" at bounding box center [170, 309] width 151 height 24
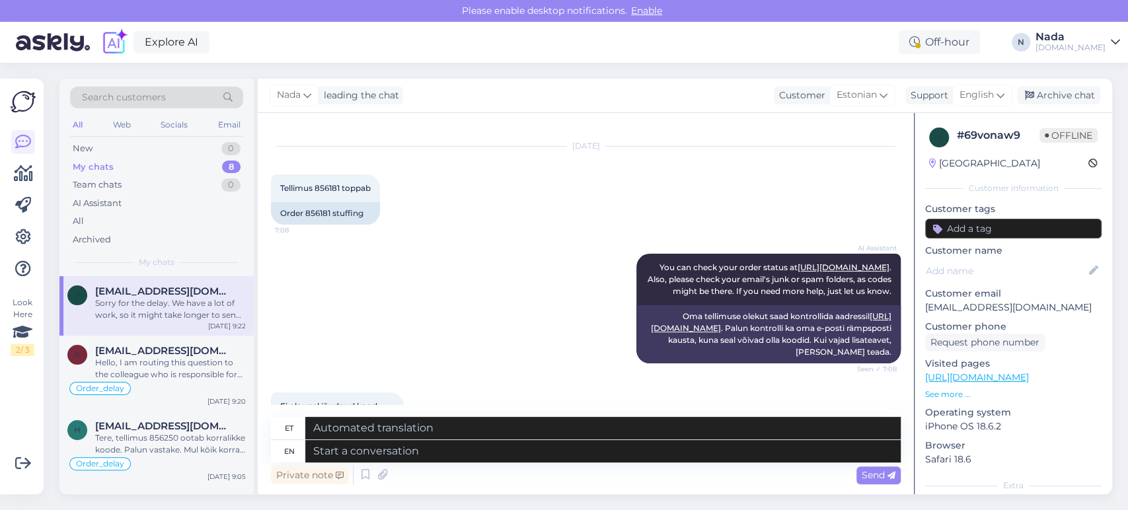
scroll to position [16, 0]
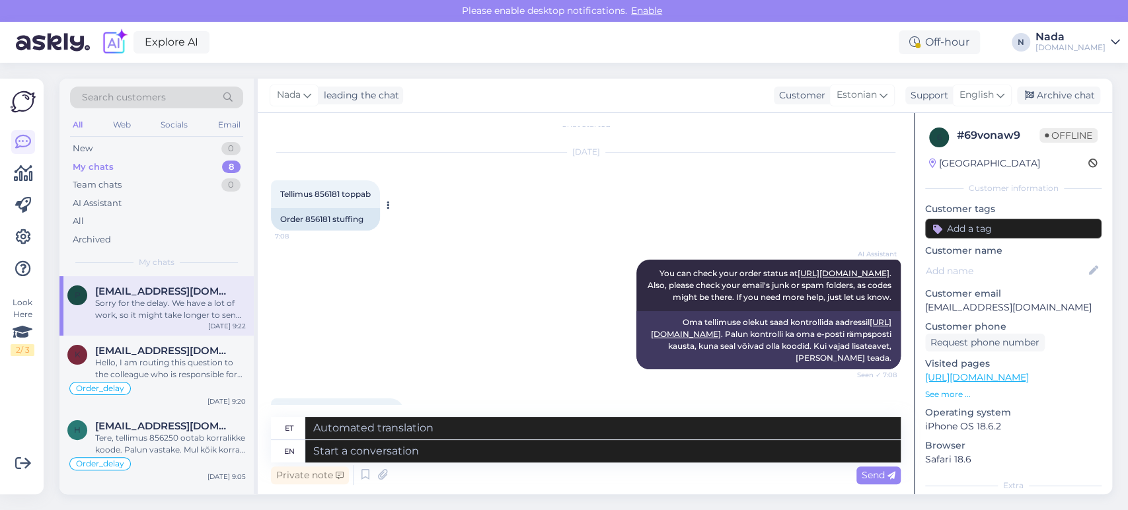
click at [320, 217] on div "Order 856181 stuffing" at bounding box center [325, 219] width 109 height 22
copy div "856181"
click at [540, 448] on textarea at bounding box center [602, 451] width 595 height 22
paste textarea "Hello there! Thank you for your patience. Your order is currently being fulfill…"
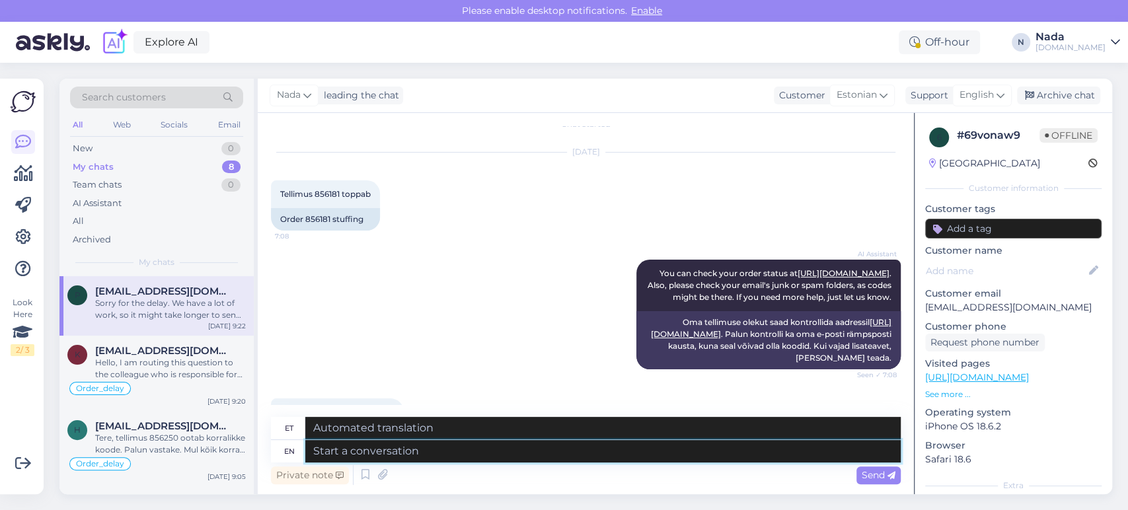
type textarea "Hello there! Thank you for your patience. Your order is currently being fulfill…"
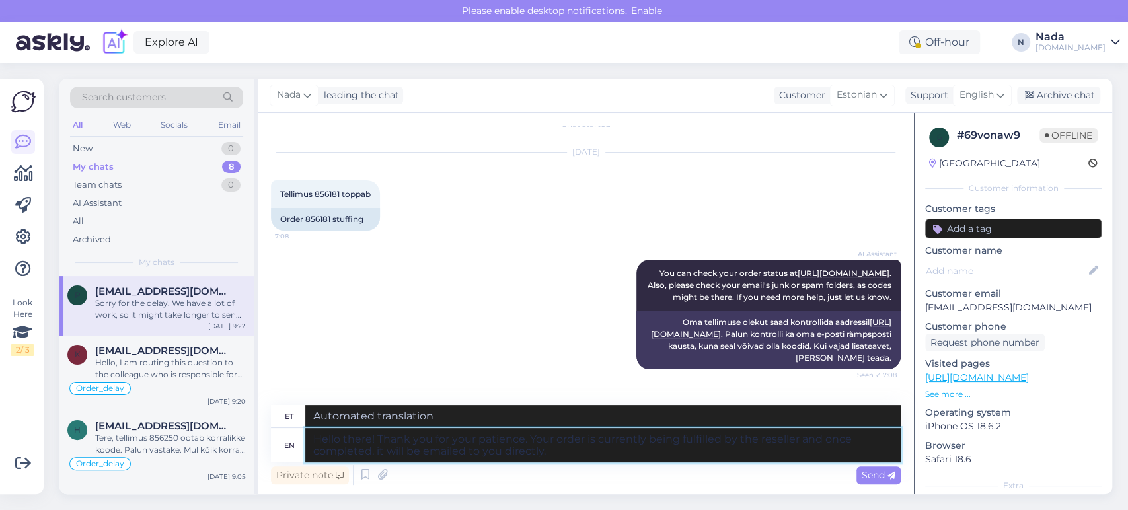
type textarea "Tere! Täname teid kannatlikkuse eest. Edasimüüja täidab teie tellimust [PERSON_…"
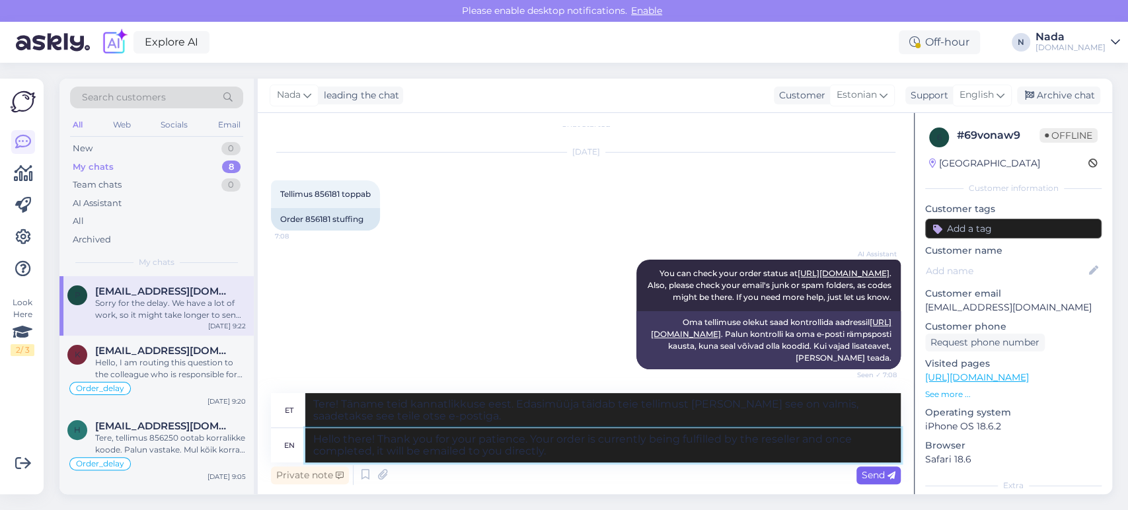
type textarea "Hello there! Thank you for your patience. Your order is currently being fulfill…"
click at [879, 470] on span "Send" at bounding box center [878, 475] width 34 height 12
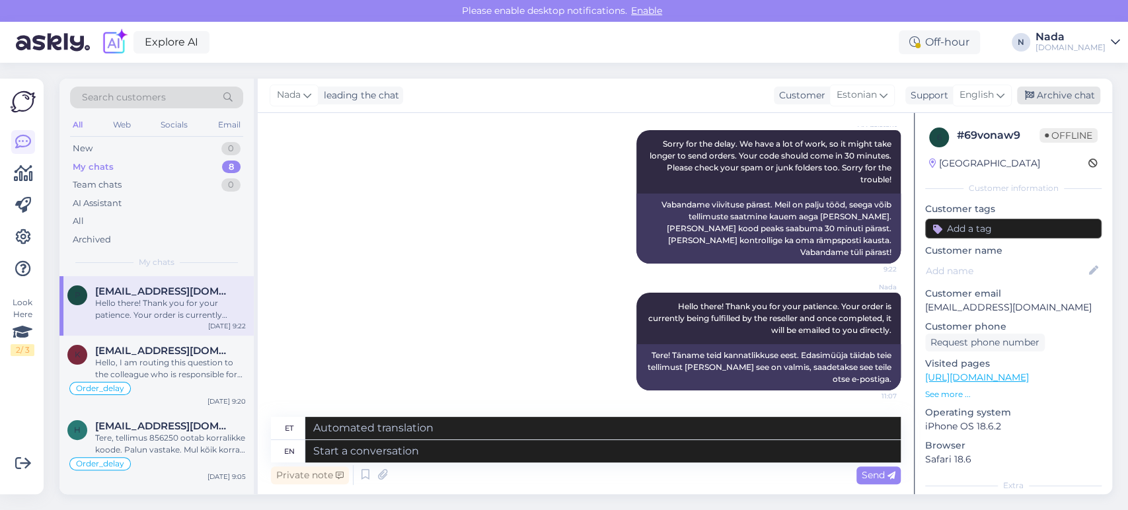
click at [1062, 99] on div "Archive chat" at bounding box center [1058, 96] width 83 height 18
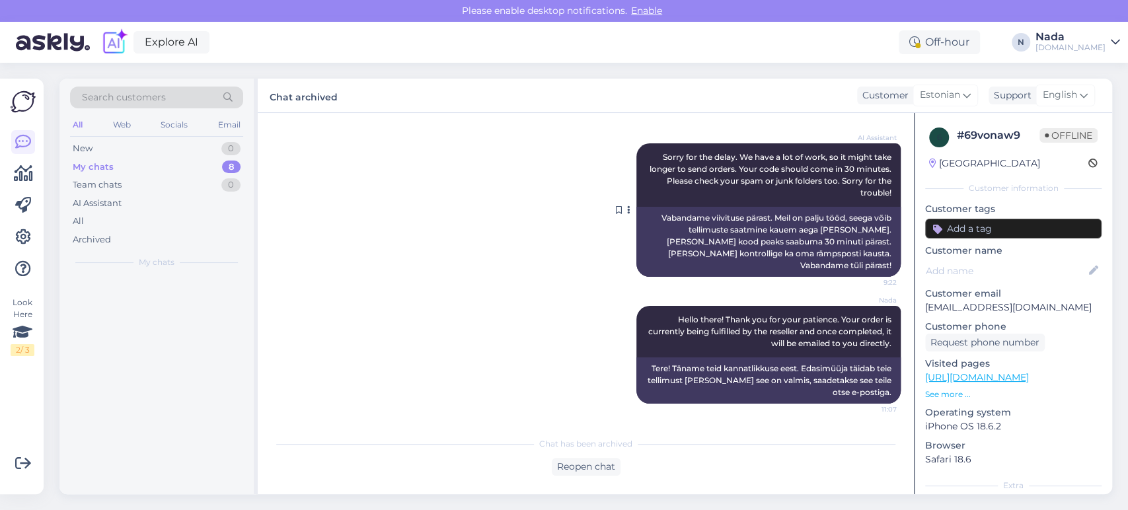
scroll to position [349, 0]
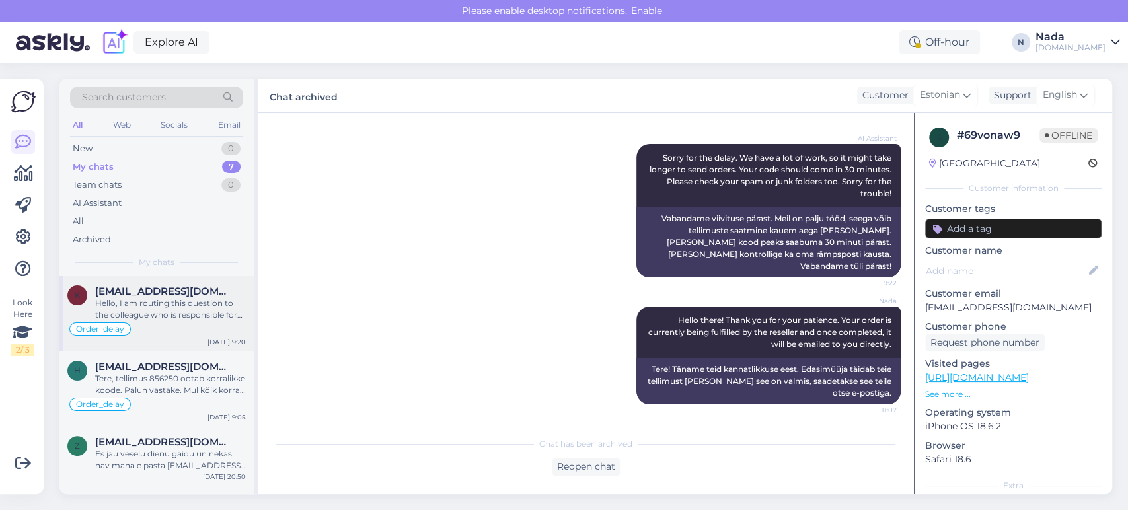
click at [192, 328] on div "Order_delay" at bounding box center [156, 329] width 178 height 16
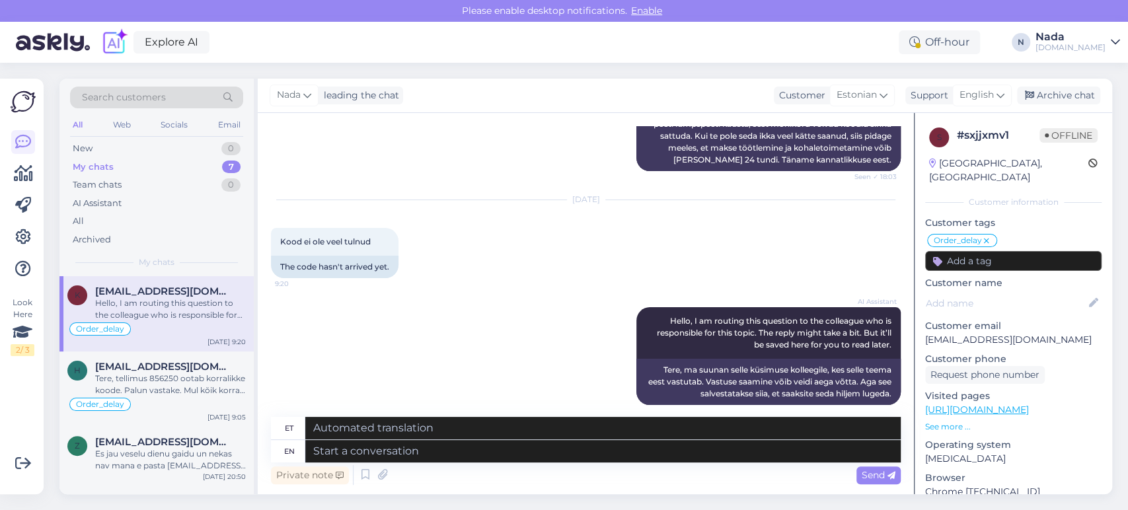
scroll to position [10366, 0]
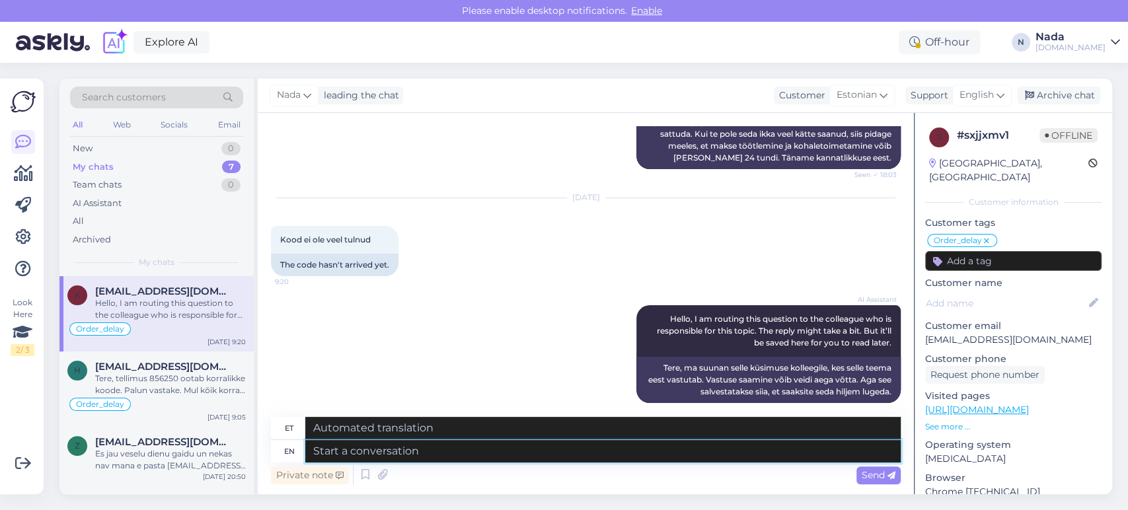
click at [430, 453] on textarea at bounding box center [602, 451] width 595 height 22
paste textarea "Please share with us your order number if you still haven't received it."
type textarea "Please share with us your order number if you still haven't received it."
type textarea "Palun jagage meiega oma tellimuse numbrit, kui te pole seda ikka veel kätte saa…"
type textarea "Please share with us your order number if you still haven't received it."
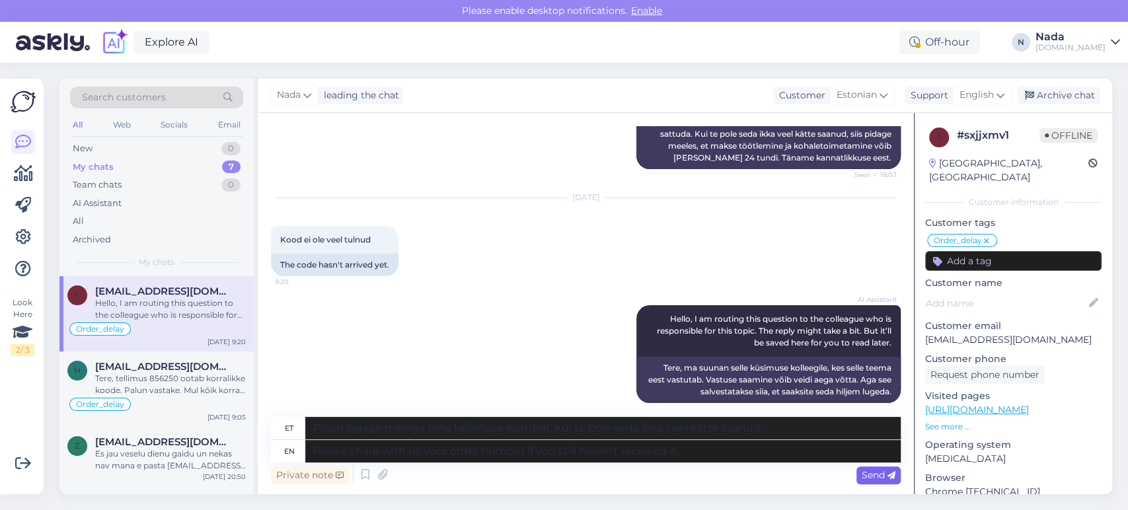
click at [883, 474] on span "Send" at bounding box center [878, 475] width 34 height 12
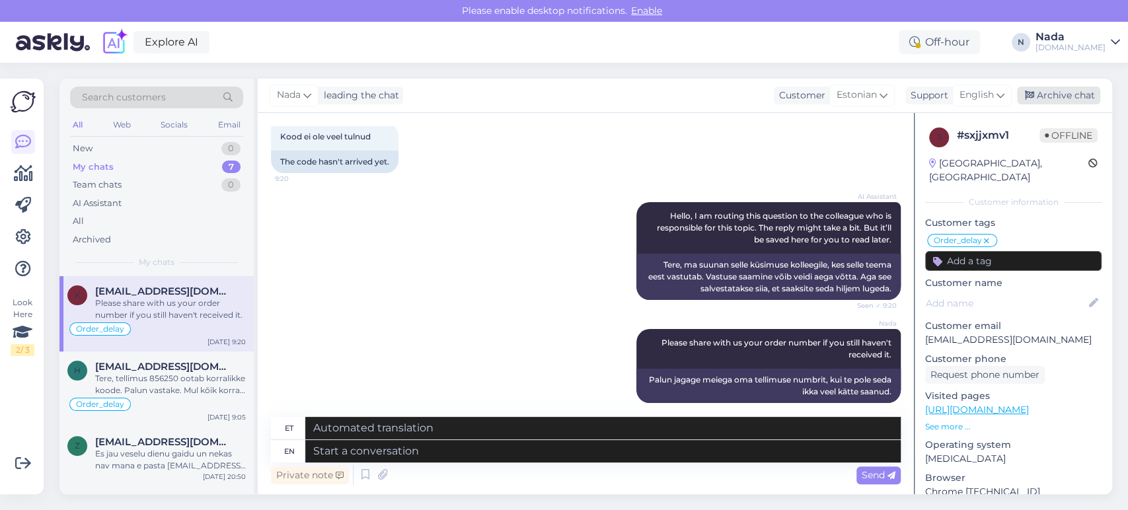
click at [1067, 93] on div "Archive chat" at bounding box center [1058, 96] width 83 height 18
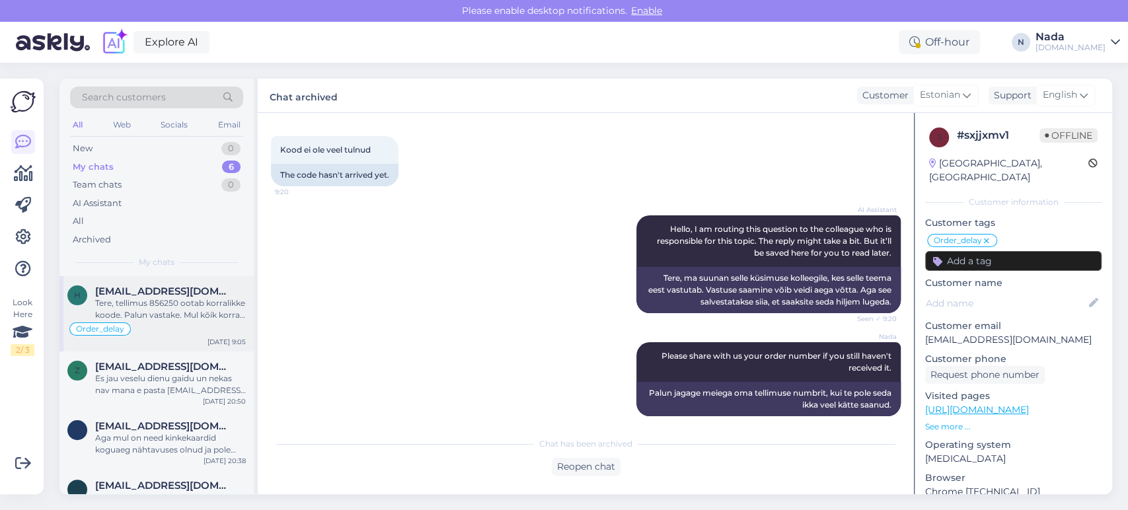
click at [191, 310] on div "Tere, tellimus 856250 ootab korralikke koode. Palun vastake. Mul kõik korras. […" at bounding box center [170, 309] width 151 height 24
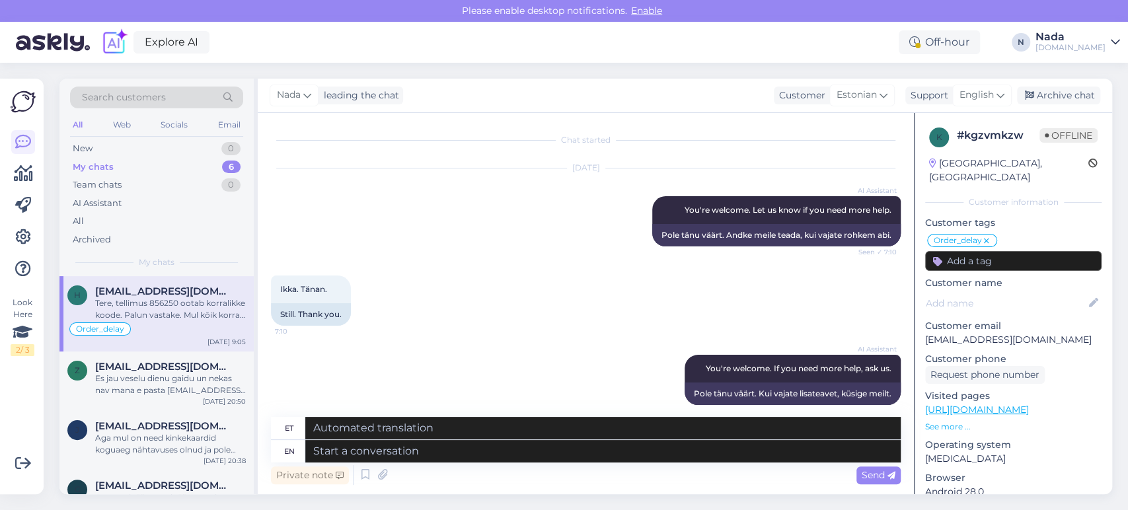
scroll to position [9977, 0]
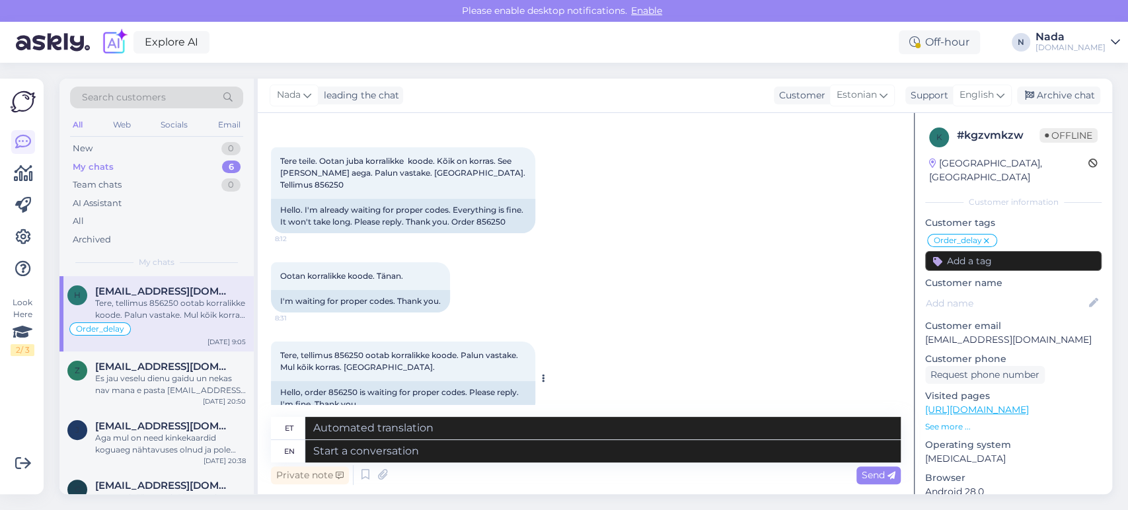
click at [346, 381] on div "Hello, order 856250 is waiting for proper codes. Please reply. I'm fine. Thank …" at bounding box center [403, 398] width 264 height 34
copy div "856250"
click at [445, 454] on textarea at bounding box center [602, 451] width 595 height 22
paste textarea "Hello there! Thank you for your patience. Your order is currently being fulfill…"
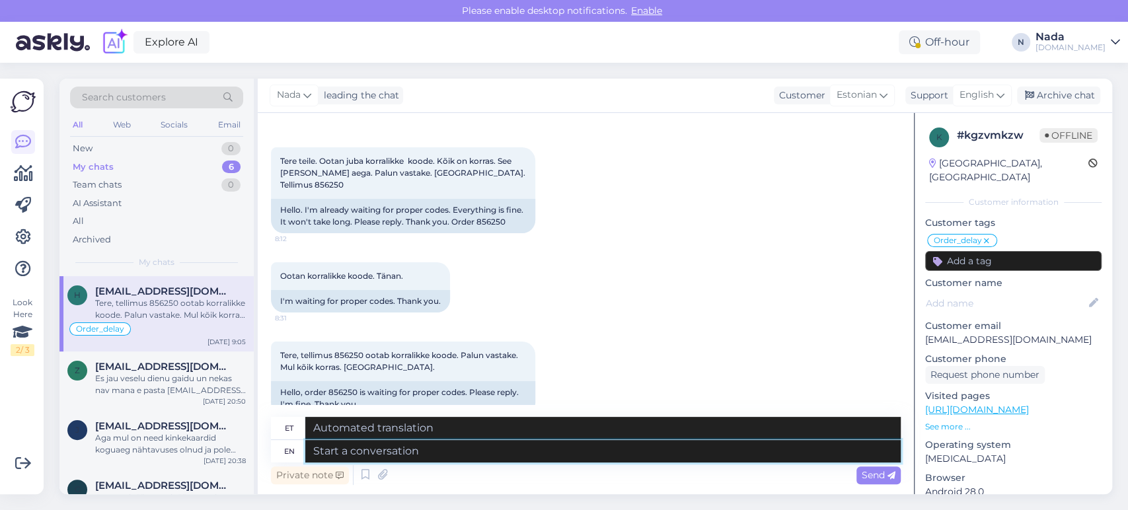
type textarea "Hello there! Thank you for your patience. Your order is currently being fulfill…"
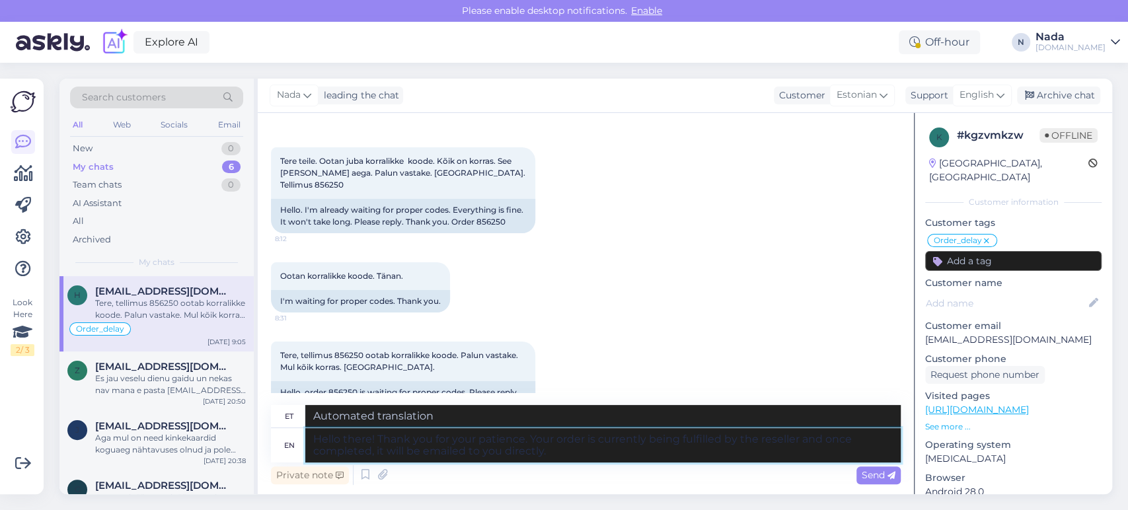
type textarea "Tere! Täname teid kannatlikkuse eest. Edasimüüja täidab teie tellimust [PERSON_…"
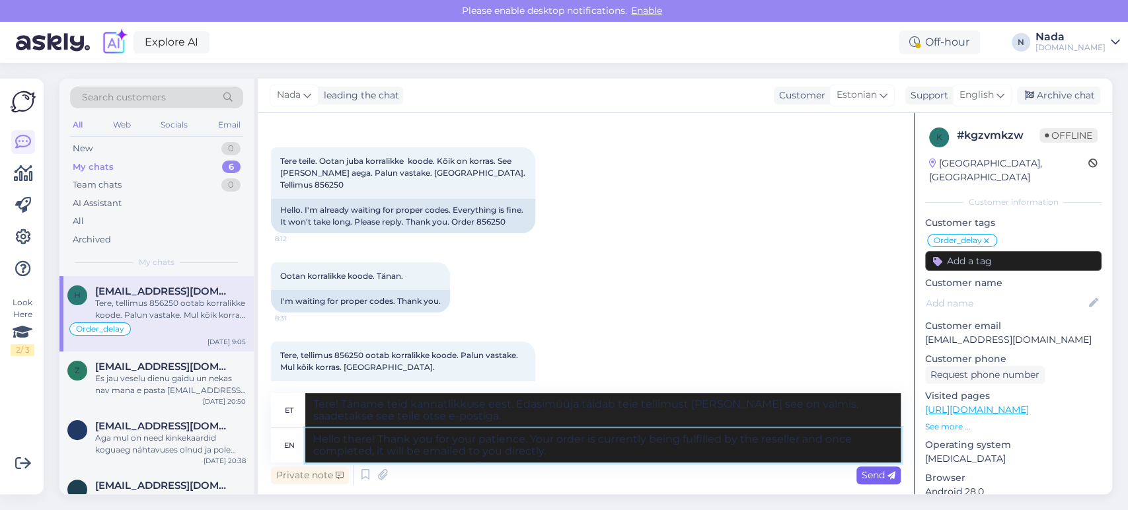
type textarea "Hello there! Thank you for your patience. Your order is currently being fulfill…"
click at [857, 474] on div "Send" at bounding box center [878, 475] width 44 height 18
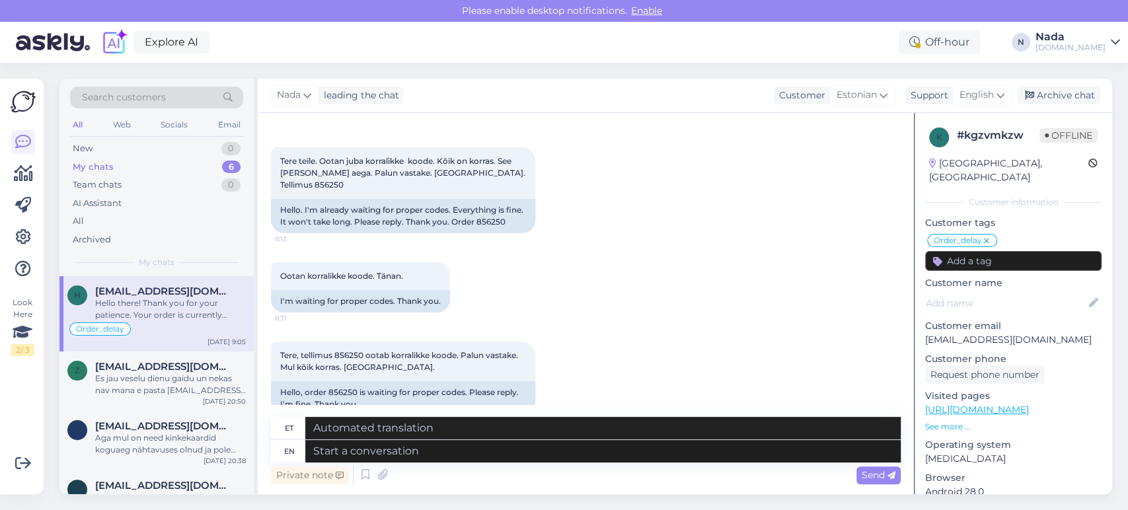
scroll to position [10104, 0]
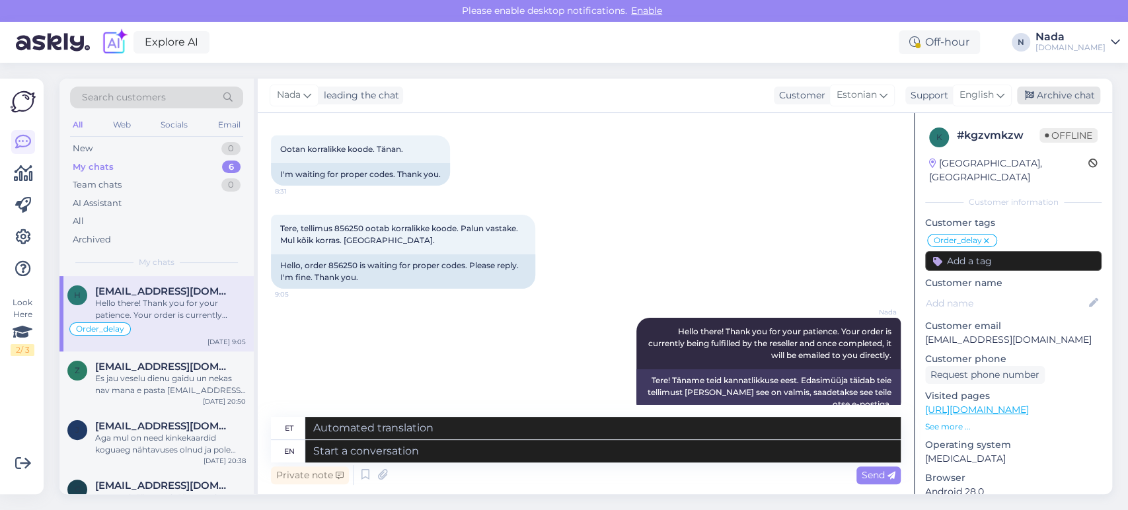
click at [1062, 102] on div "Archive chat" at bounding box center [1058, 96] width 83 height 18
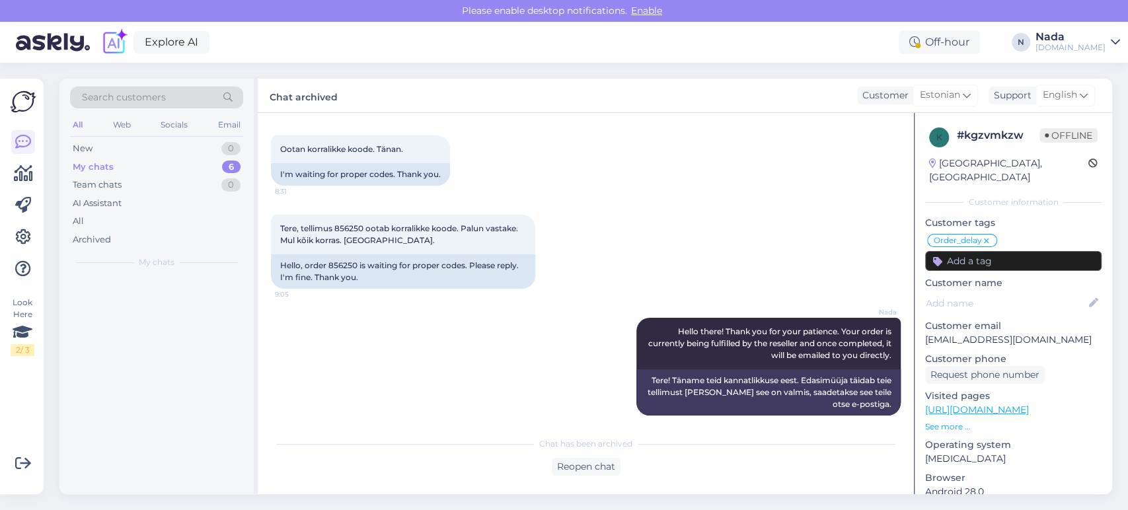
scroll to position [10090, 0]
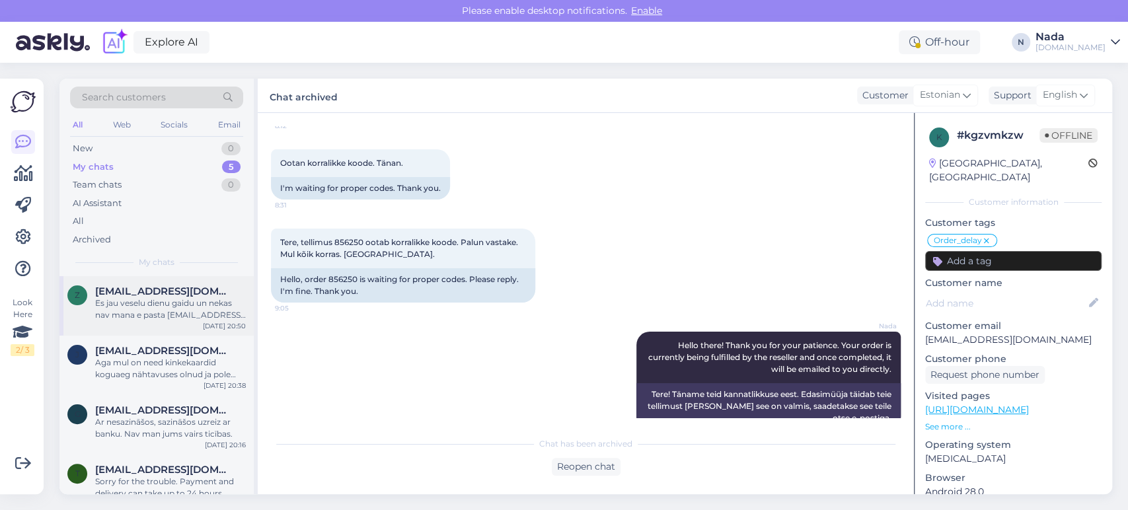
click at [190, 310] on div "Es jau veselu dienu gaidu un nekas nav mana e pasta [EMAIL_ADDRESS][DOMAIN_NAME]" at bounding box center [170, 309] width 151 height 24
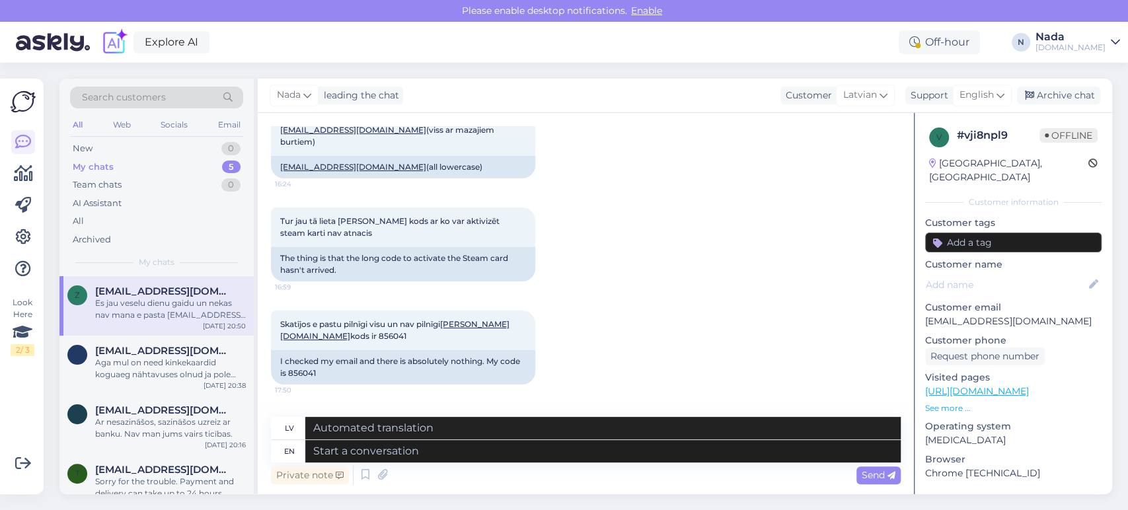
scroll to position [8641, 0]
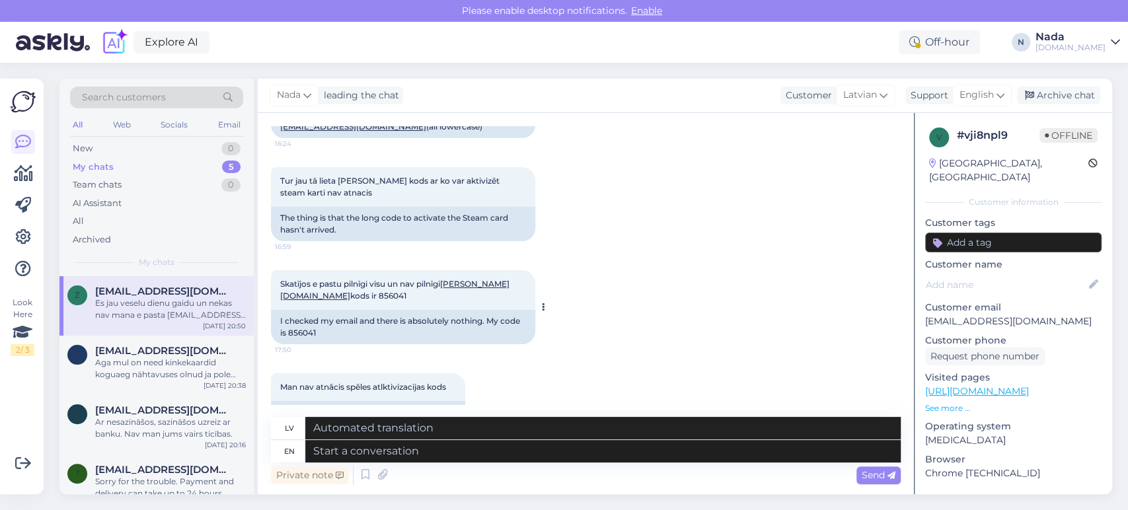
click at [291, 310] on div "I checked my email and there is absolutely nothing. My code is 856041" at bounding box center [403, 327] width 264 height 34
copy div "856041"
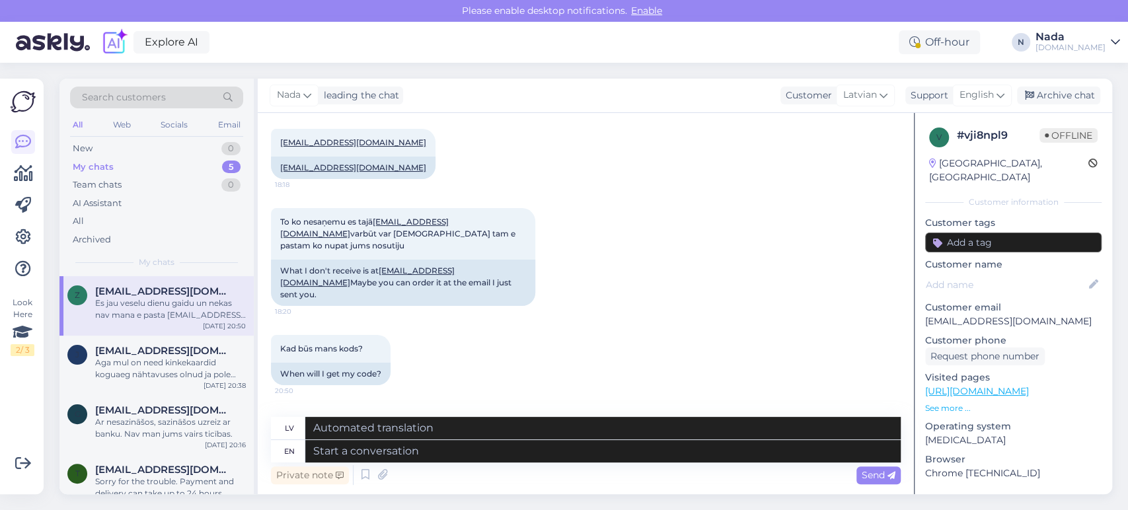
scroll to position [9229, 0]
click at [546, 455] on textarea at bounding box center [602, 451] width 595 height 22
paste textarea "Thank you for your patience. It looks like your order is completed and emailed …"
type textarea "Thank you for your patience. It looks like your order is completed and emailed …"
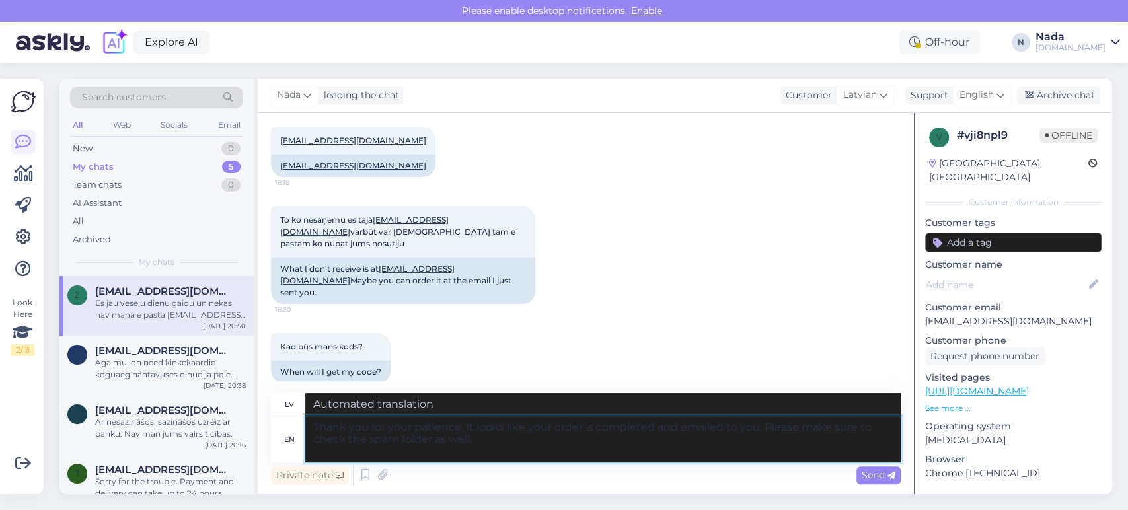
type textarea "Paldies par jūsu pacietību. Izskatās, ka jūsu pasūtījums ir pabeigts un nosūtīt…"
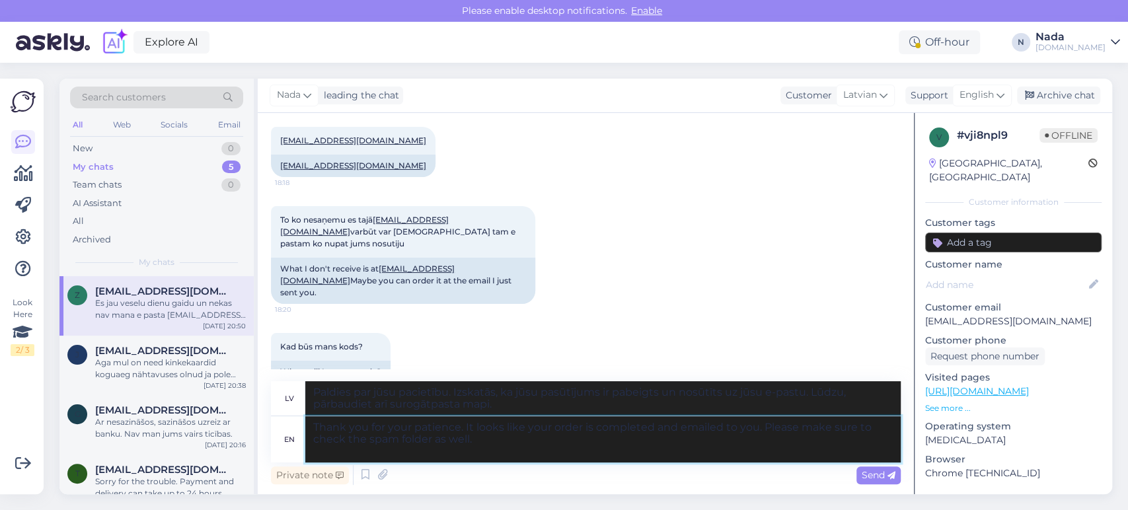
click at [580, 431] on textarea "Thank you for your patience. It looks like your order is completed and emailed …" at bounding box center [602, 439] width 595 height 46
paste textarea "856041"
type textarea "Thank you for your patience. It looks like your order 856041 is completed and e…"
type textarea "Paldies par jūsu pacietību. Izskatās, [PERSON_NAME] pasūtījums 856041 ir pabeig…"
type textarea "Thank you for your patience. It looks like your order 856041 is completed and e…"
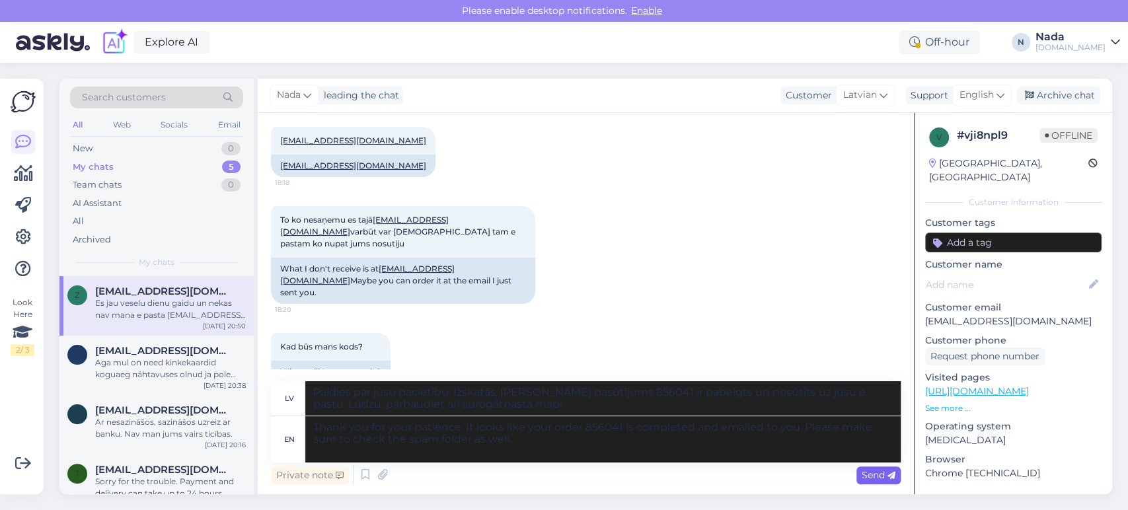
click at [888, 480] on icon at bounding box center [891, 476] width 8 height 8
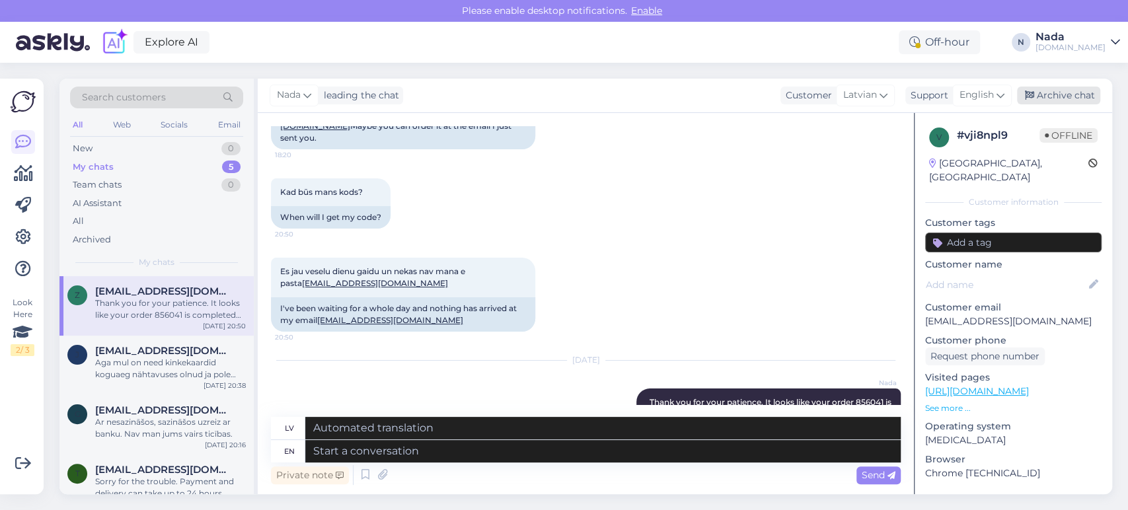
click at [1078, 90] on div "Archive chat" at bounding box center [1058, 96] width 83 height 18
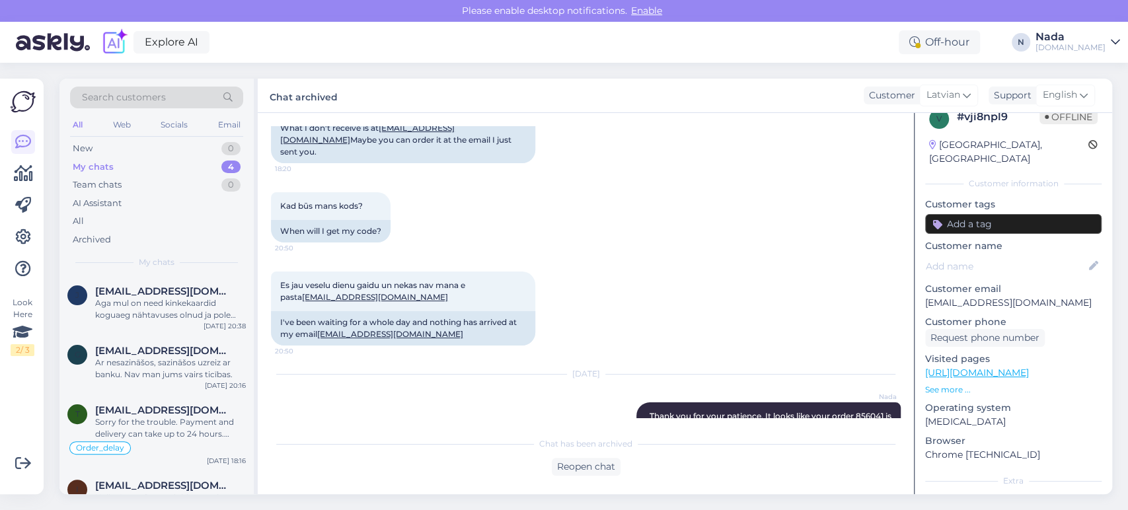
scroll to position [0, 0]
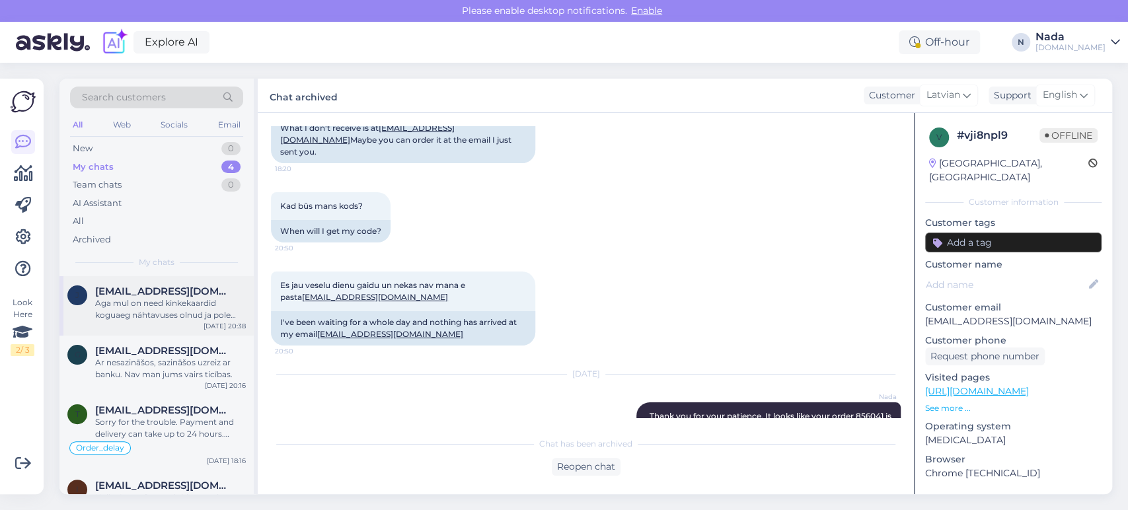
click at [191, 301] on div "Aga mul on need kinkekaardid koguaeg nähtavuses olnud ja pole kunagi nii kaua a…" at bounding box center [170, 309] width 151 height 24
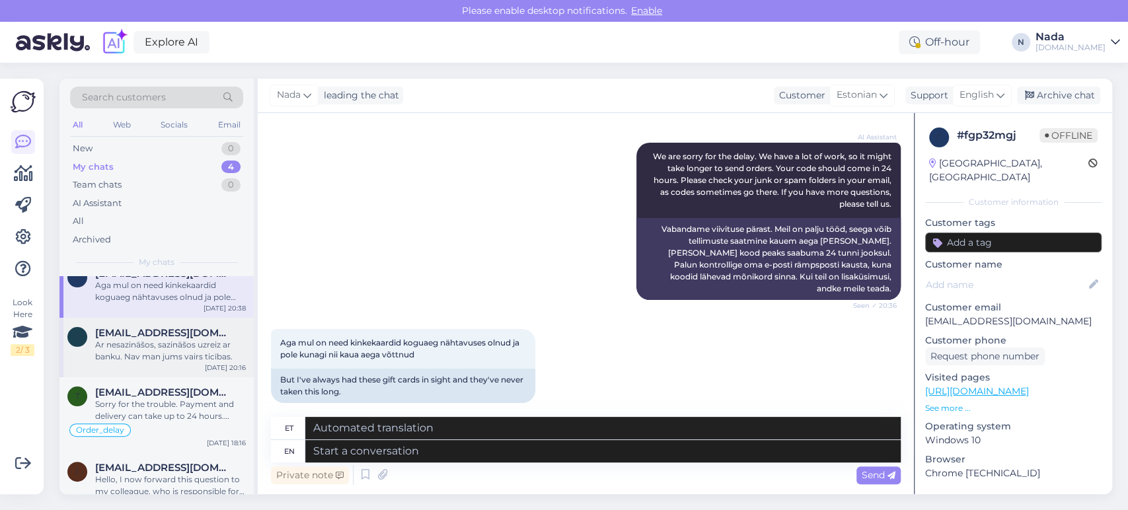
scroll to position [35, 0]
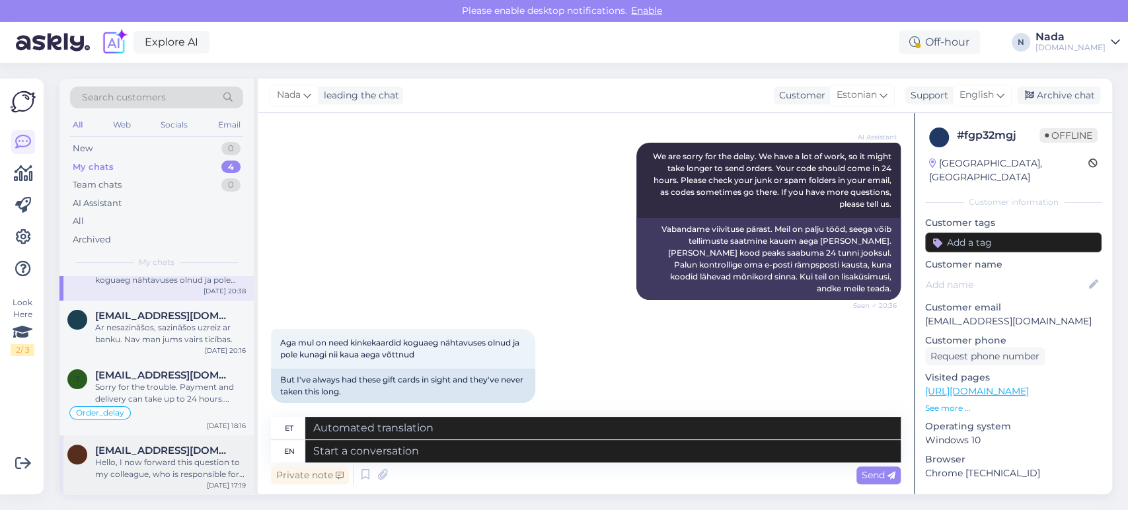
click at [228, 470] on div "Hello, I now forward this question to my colleague, who is responsible for this…" at bounding box center [170, 468] width 151 height 24
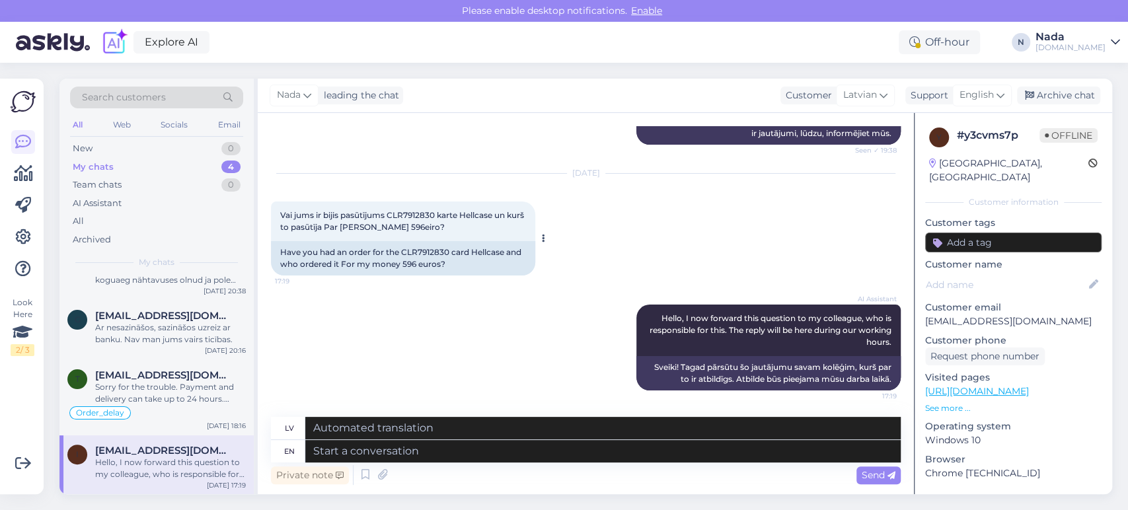
scroll to position [4941, 0]
click at [480, 460] on textarea at bounding box center [602, 451] width 595 height 22
click at [309, 379] on div "AI Assistant Hello, I now forward this question to my colleague, who is respons…" at bounding box center [586, 347] width 630 height 115
drag, startPoint x: 336, startPoint y: 451, endPoint x: 588, endPoint y: 427, distance: 252.8
click at [337, 451] on textarea at bounding box center [602, 451] width 595 height 22
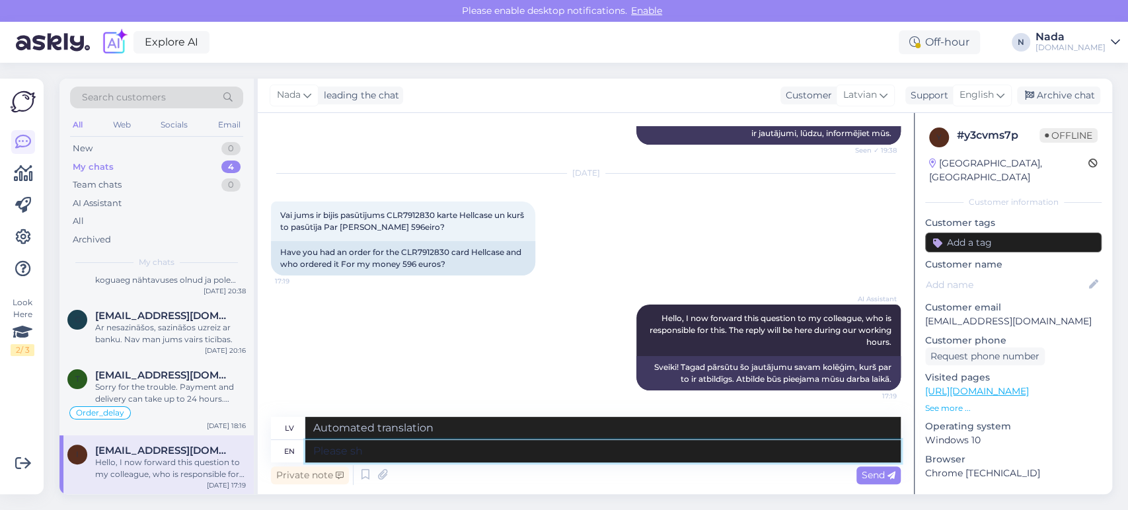
type textarea "Please sha"
type textarea "Lūdzu"
type textarea "Please share wi"
type textarea "Lūdzu, padalieties"
type textarea "Please share with m"
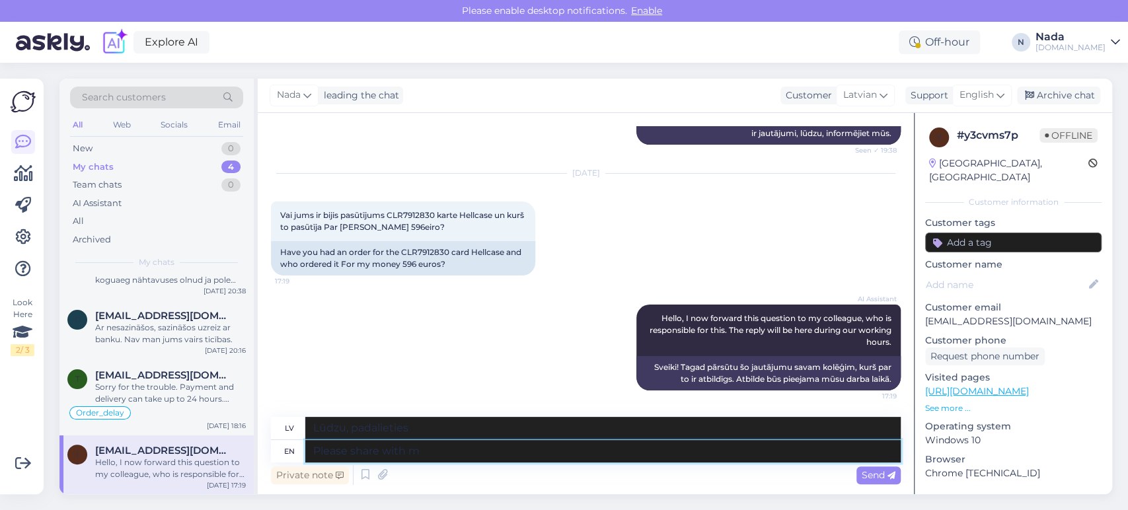
type textarea "Lūdzu, kopīgojiet ar"
type textarea "Please share with me the"
type textarea "Lūdzu, padalieties ar mani"
type textarea "Please share with me the r"
type textarea "Lūdzu, padalieties ar mani,"
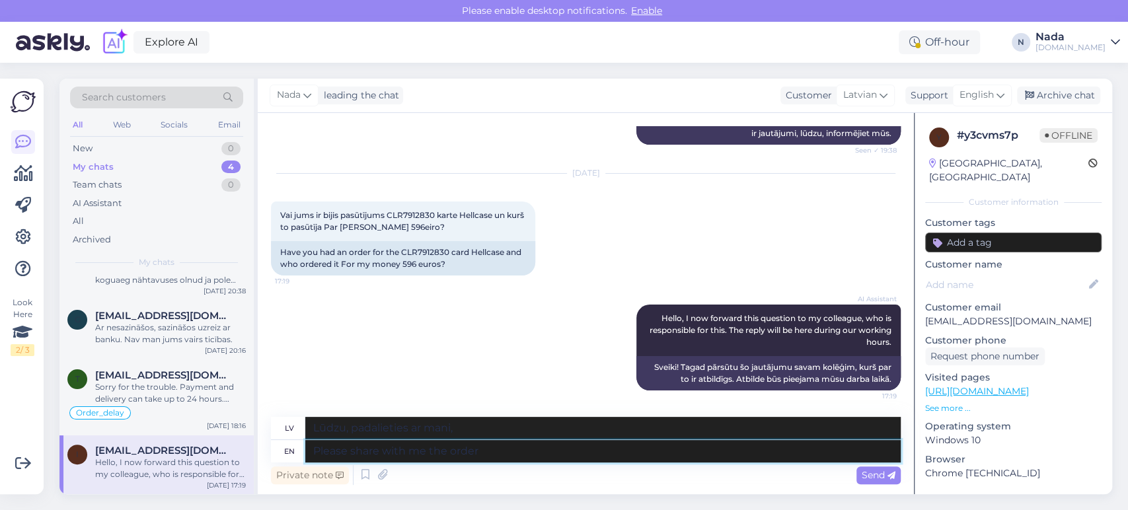
type textarea "Please share with me the order n"
type textarea "Lūdzu, padalieties ar mani ar pasūtījumu"
type textarea "Please share with me the order number."
type textarea "Lūdzu, padalieties ar mani ar pasūtījuma numuru."
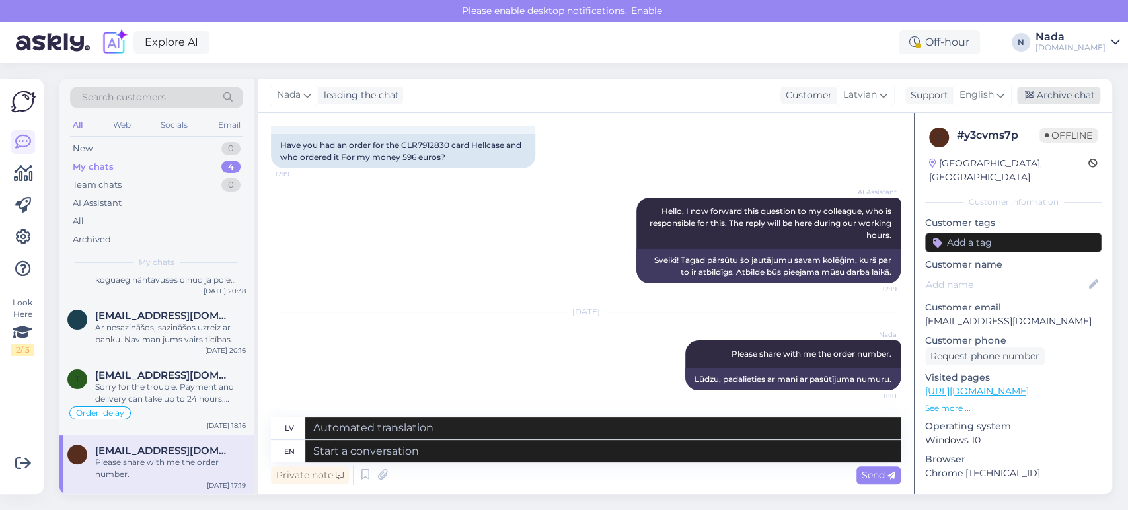
click at [1051, 96] on div "Archive chat" at bounding box center [1058, 96] width 83 height 18
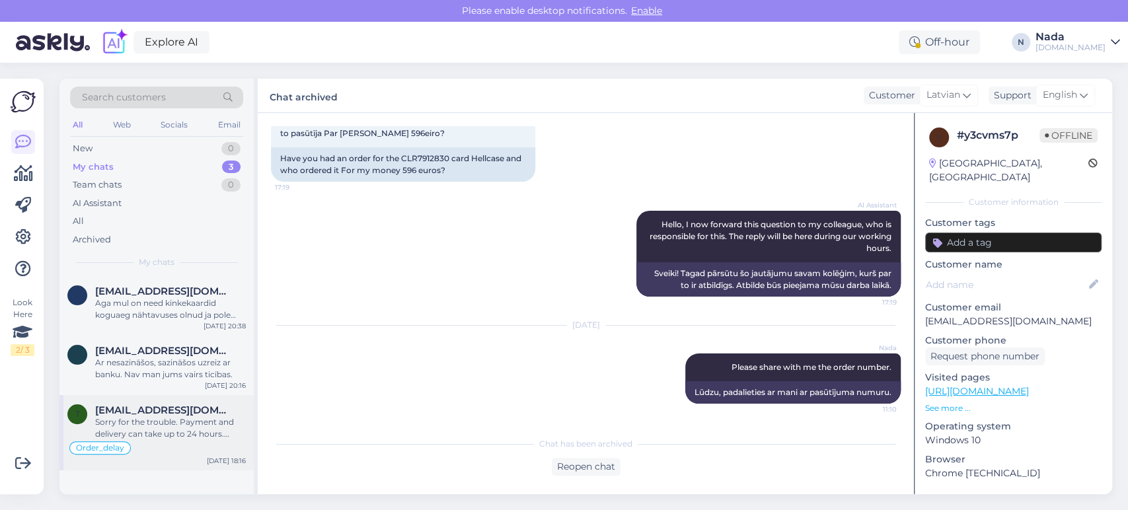
click at [174, 427] on div "Sorry for the trouble. Payment and delivery can take up to 24 hours. Please wai…" at bounding box center [170, 428] width 151 height 24
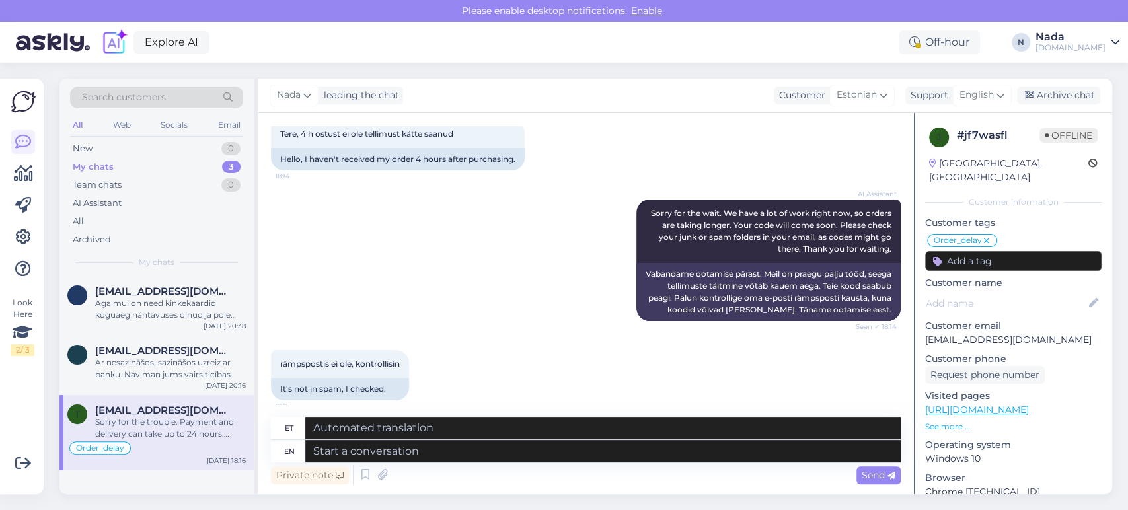
scroll to position [1241, 0]
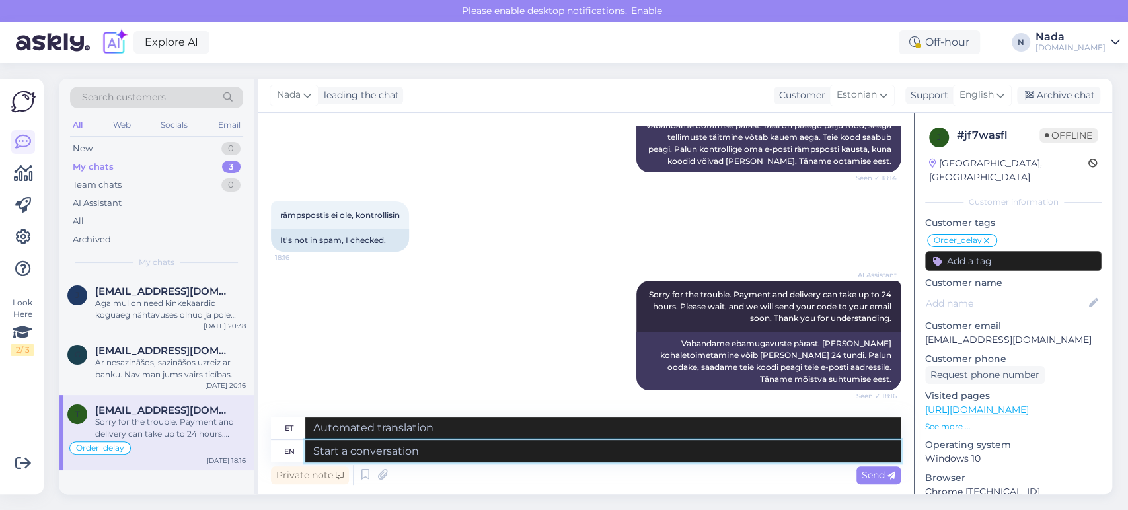
click at [420, 453] on textarea at bounding box center [602, 451] width 595 height 22
paste textarea "Please share with us your order number if you still haven't received it."
type textarea "Please share with us your order number if you still haven't received it."
type textarea "Palun jagage meiega oma tellimuse numbrit, kui te pole seda ikka veel kätte saa…"
type textarea "Please share with us your order number if you still haven't received it."
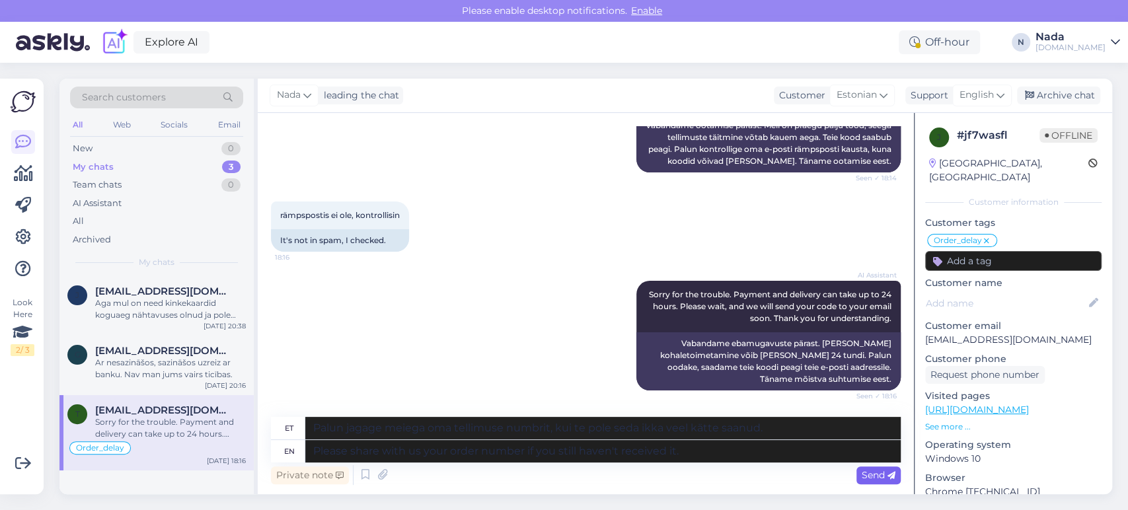
click at [875, 474] on span "Send" at bounding box center [878, 475] width 34 height 12
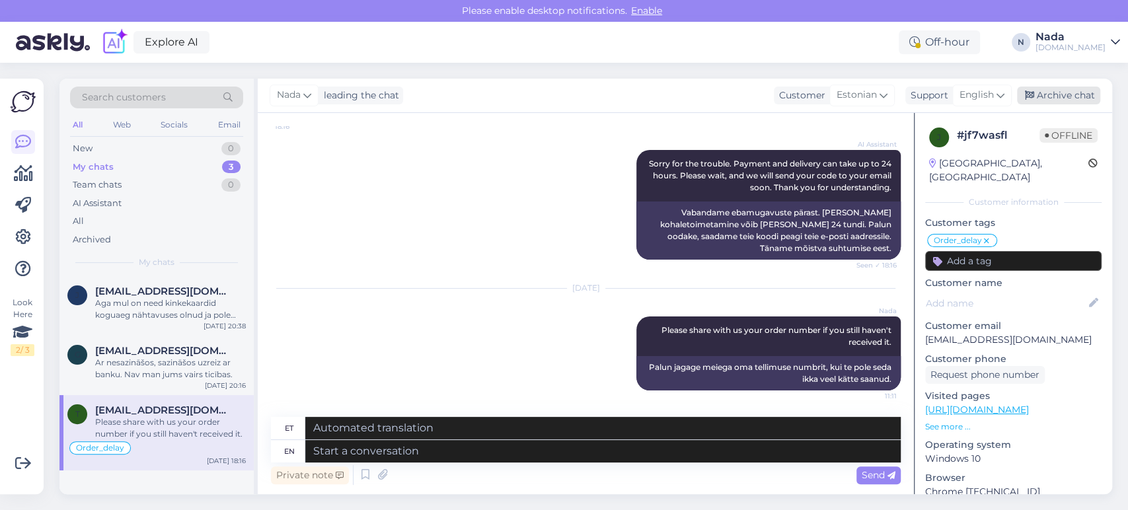
click at [1045, 95] on div "Archive chat" at bounding box center [1058, 96] width 83 height 18
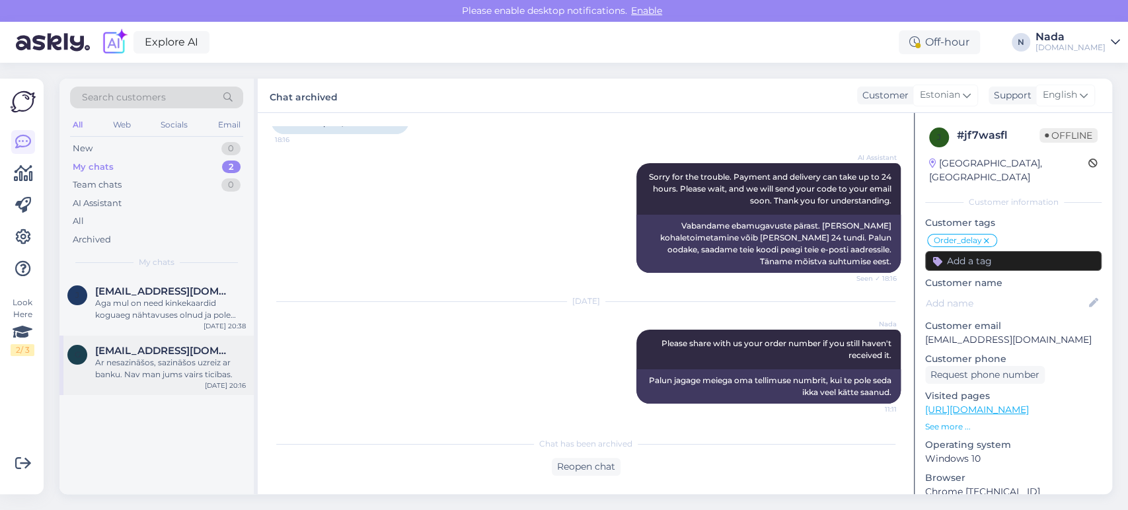
click at [190, 352] on span "[EMAIL_ADDRESS][DOMAIN_NAME]" at bounding box center [163, 351] width 137 height 12
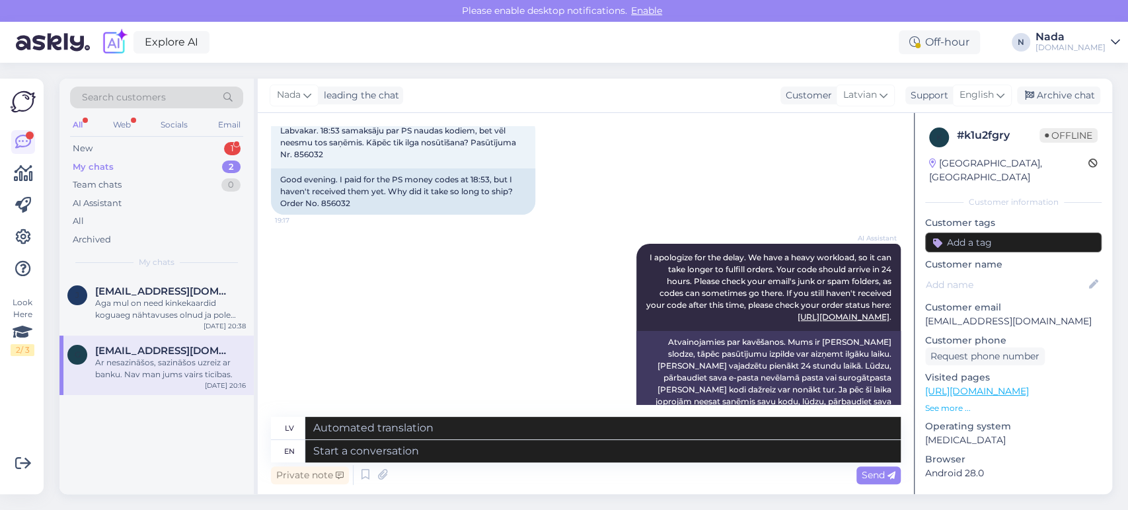
scroll to position [77, 0]
click at [338, 203] on div "Good evening. I paid for the PS money codes at 18:53, but I haven't received th…" at bounding box center [403, 194] width 264 height 46
copy div "856032"
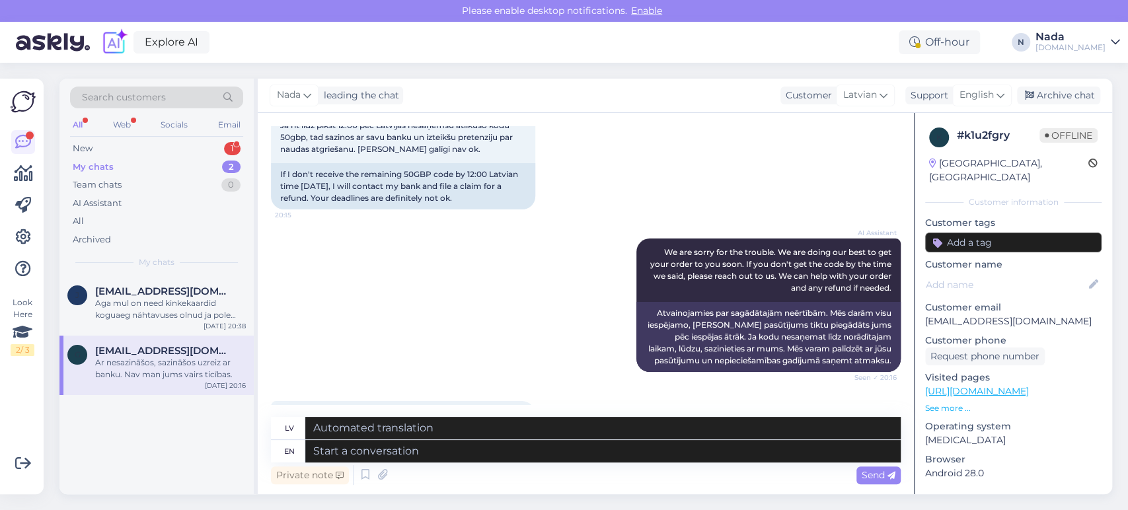
scroll to position [737, 0]
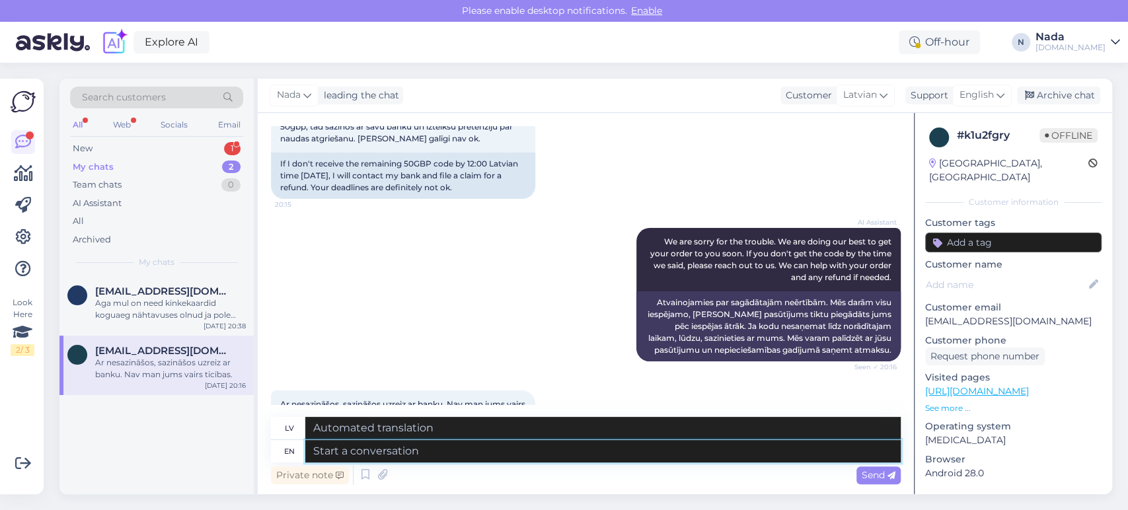
click at [543, 452] on textarea at bounding box center [602, 451] width 595 height 22
paste textarea "Thank you for your patience. It looks like your order is completed and emailed …"
type textarea "Thank you for your patience. It looks like your order is completed and emailed …"
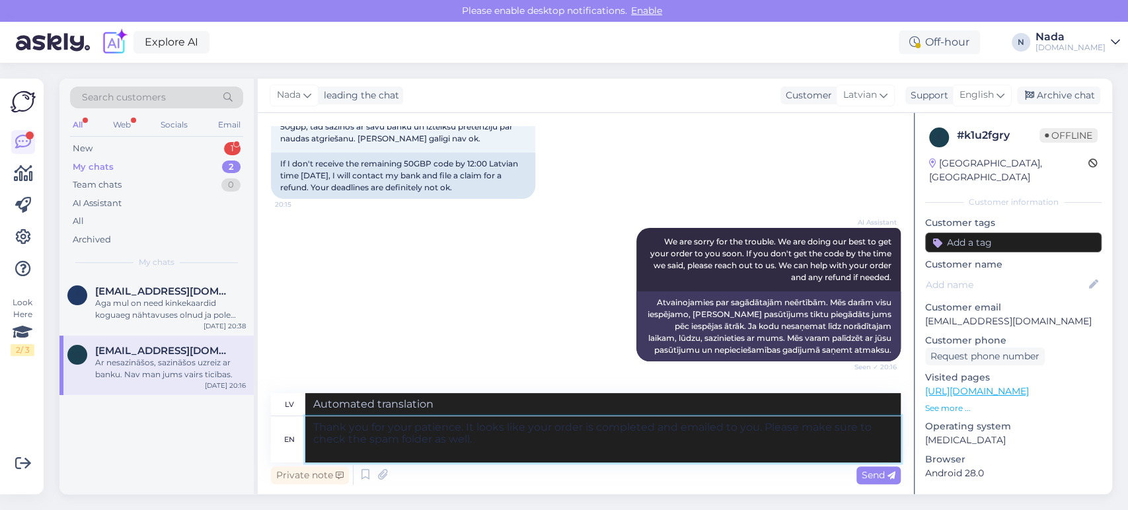
type textarea "Paldies par jūsu pacietību. Izskatās, ka jūsu pasūtījums ir pabeigts un nosūtīt…"
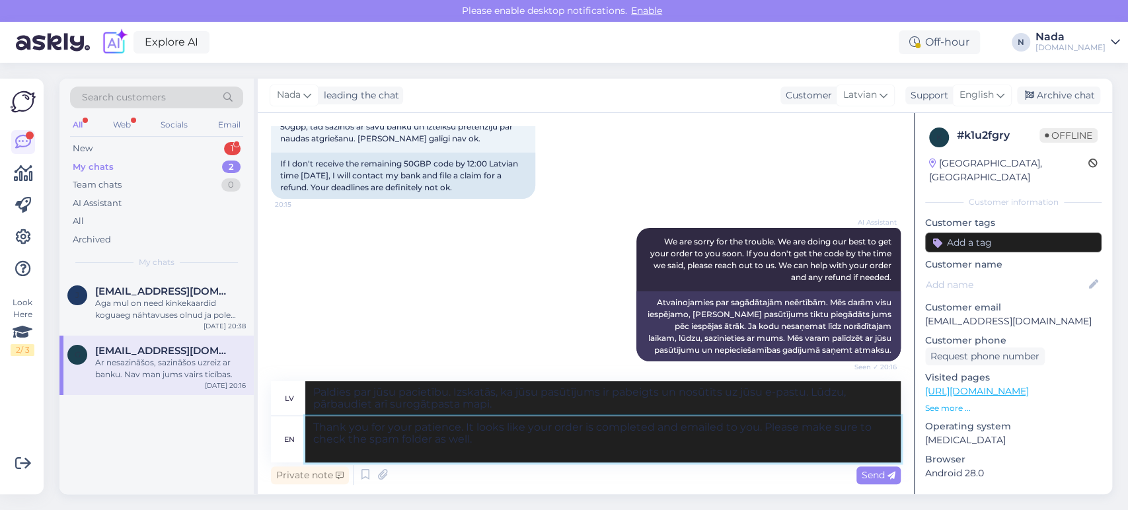
click at [582, 427] on textarea "Thank you for your patience. It looks like your order is completed and emailed …" at bounding box center [602, 439] width 595 height 46
paste textarea "856032"
type textarea "Thank you for your patience. It looks like your order 856032 is completed and e…"
type textarea "Paldies par jūsu pacietību. Izskatās, [PERSON_NAME] pasūtījums 856032 ir pabeig…"
type textarea "Thank you for your patience. It looks like your order 856032 is completed and e…"
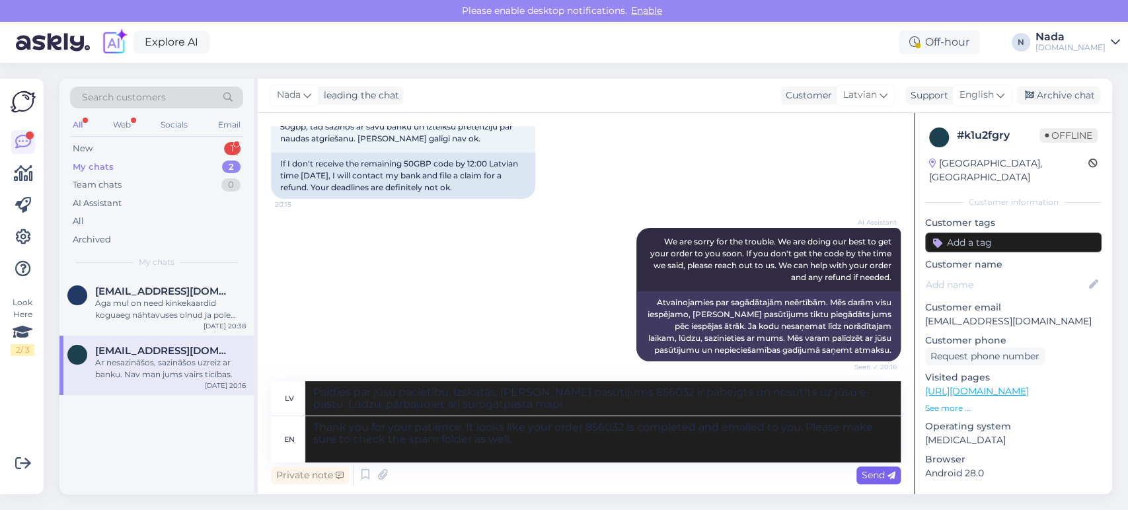
click at [892, 478] on icon at bounding box center [891, 476] width 8 height 8
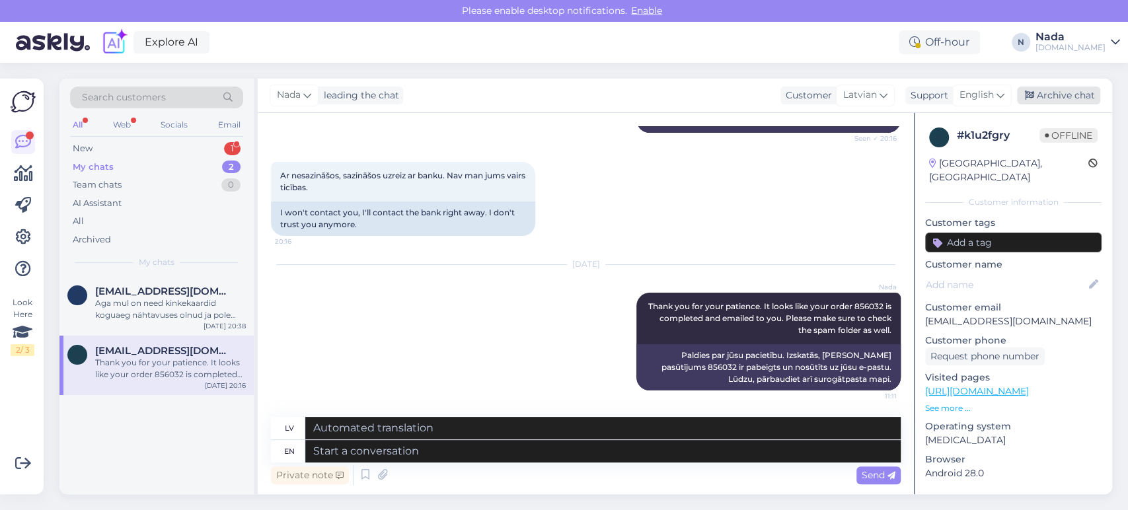
click at [1040, 102] on div "Archive chat" at bounding box center [1058, 96] width 83 height 18
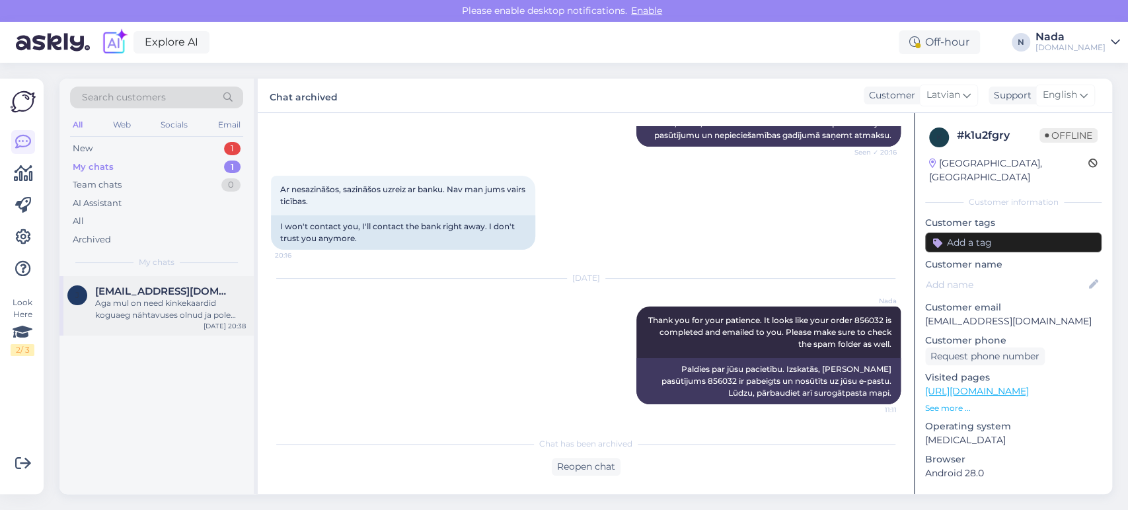
click at [201, 305] on div "Aga mul on need kinkekaardid koguaeg nähtavuses olnud ja pole kunagi nii kaua a…" at bounding box center [170, 309] width 151 height 24
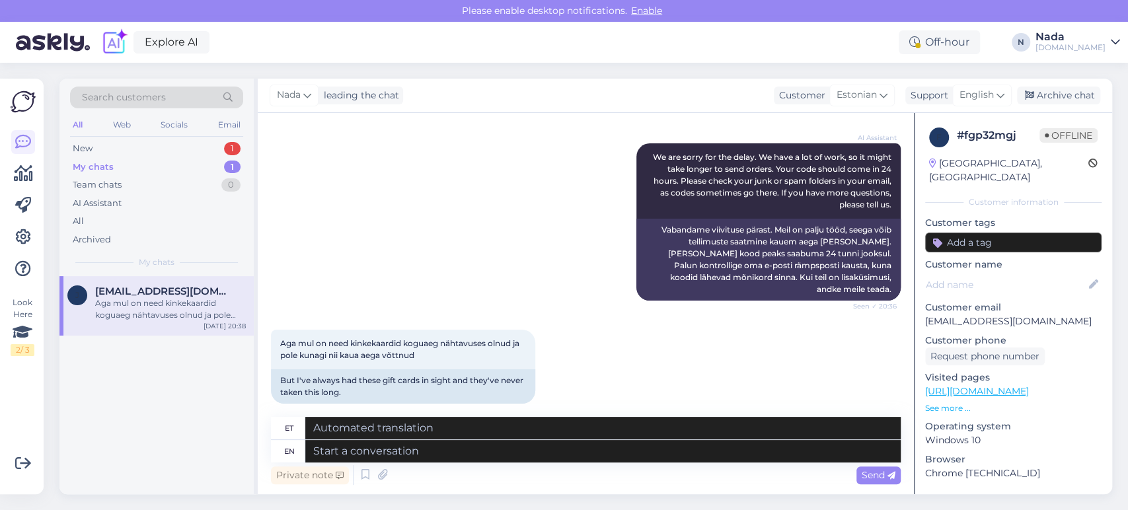
scroll to position [291, 0]
click at [625, 452] on textarea at bounding box center [602, 451] width 595 height 22
paste textarea "Please share with us your order number if you still haven't received it."
type textarea "Please share with us your order number if you still haven't received it."
type textarea "Palun jagage meiega oma tellimuse numbrit, kui te pole seda ikka veel kätte saa…"
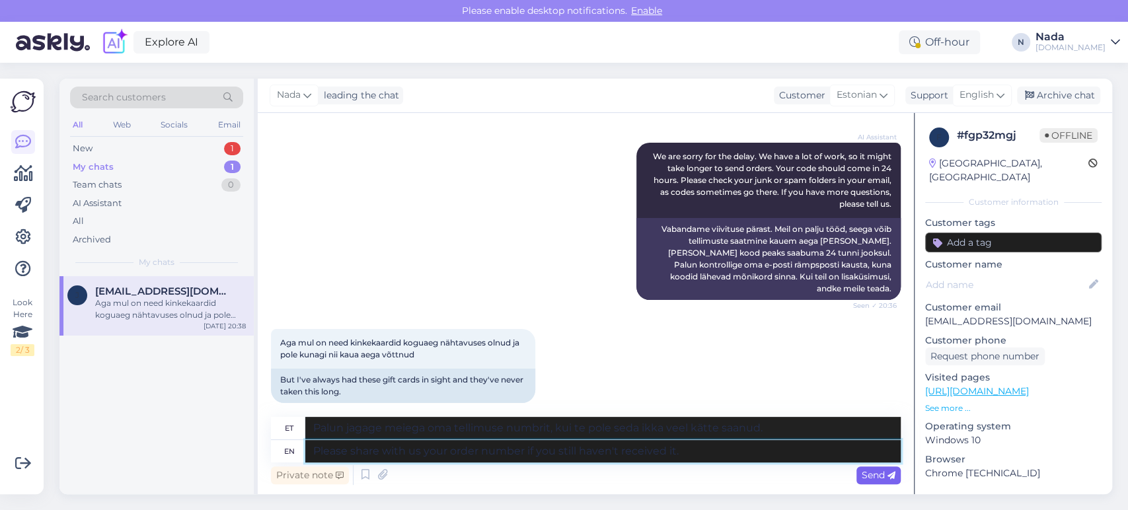
type textarea "Please share with us your order number if you still haven't received it."
click at [865, 473] on span "Send" at bounding box center [878, 475] width 34 height 12
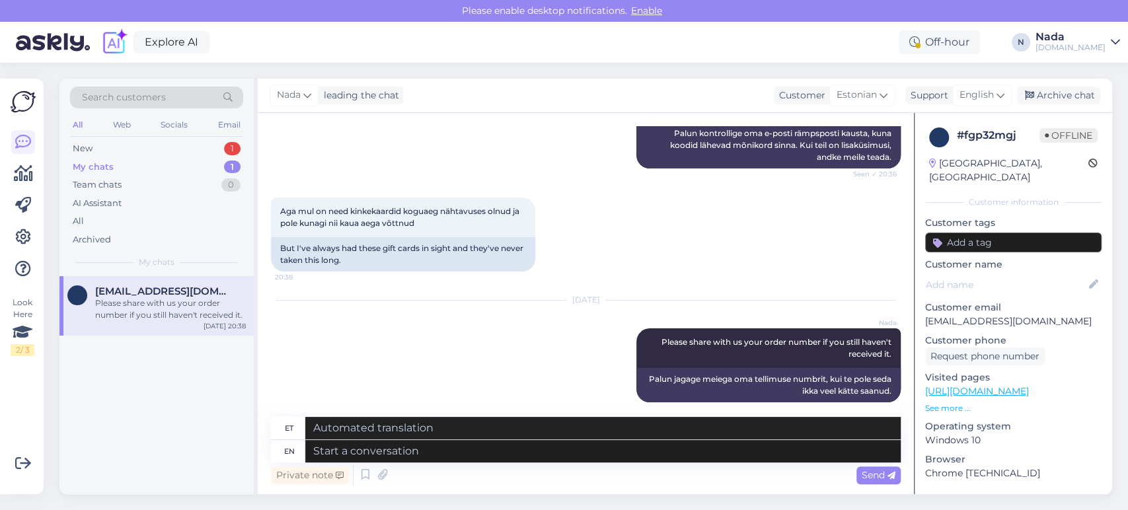
click at [1047, 104] on div "[PERSON_NAME] leading the chat Customer Estonian Support English Archive chat" at bounding box center [685, 96] width 854 height 34
click at [1062, 96] on div "Archive chat" at bounding box center [1058, 96] width 83 height 18
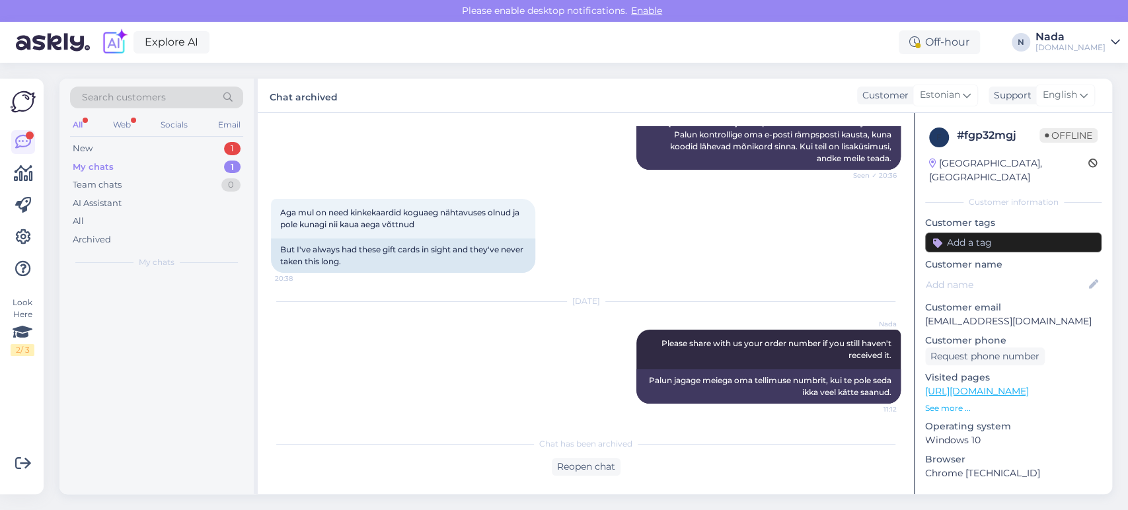
scroll to position [409, 0]
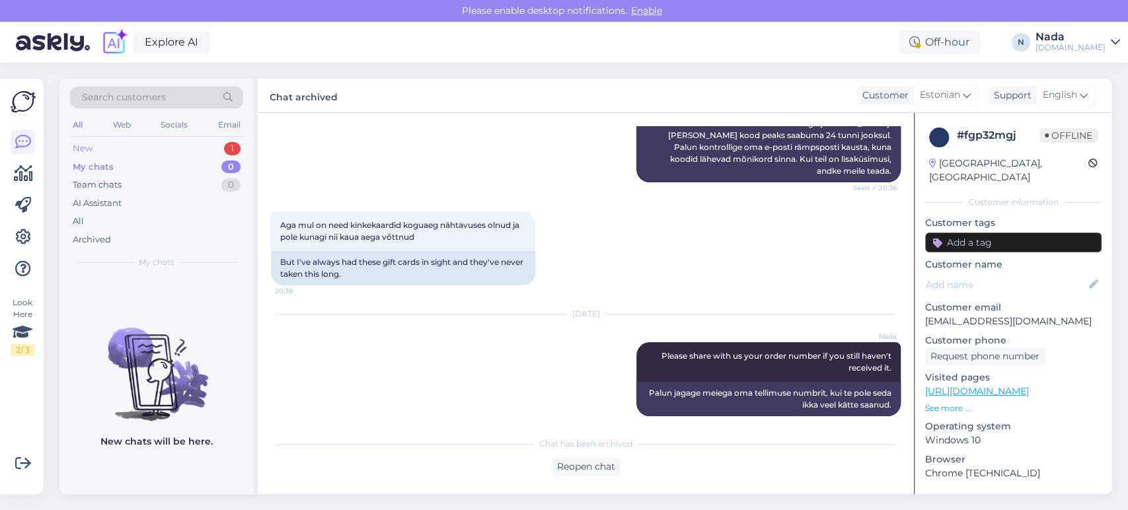
click at [118, 155] on div "New 1" at bounding box center [156, 148] width 173 height 18
